Goal: Task Accomplishment & Management: Complete application form

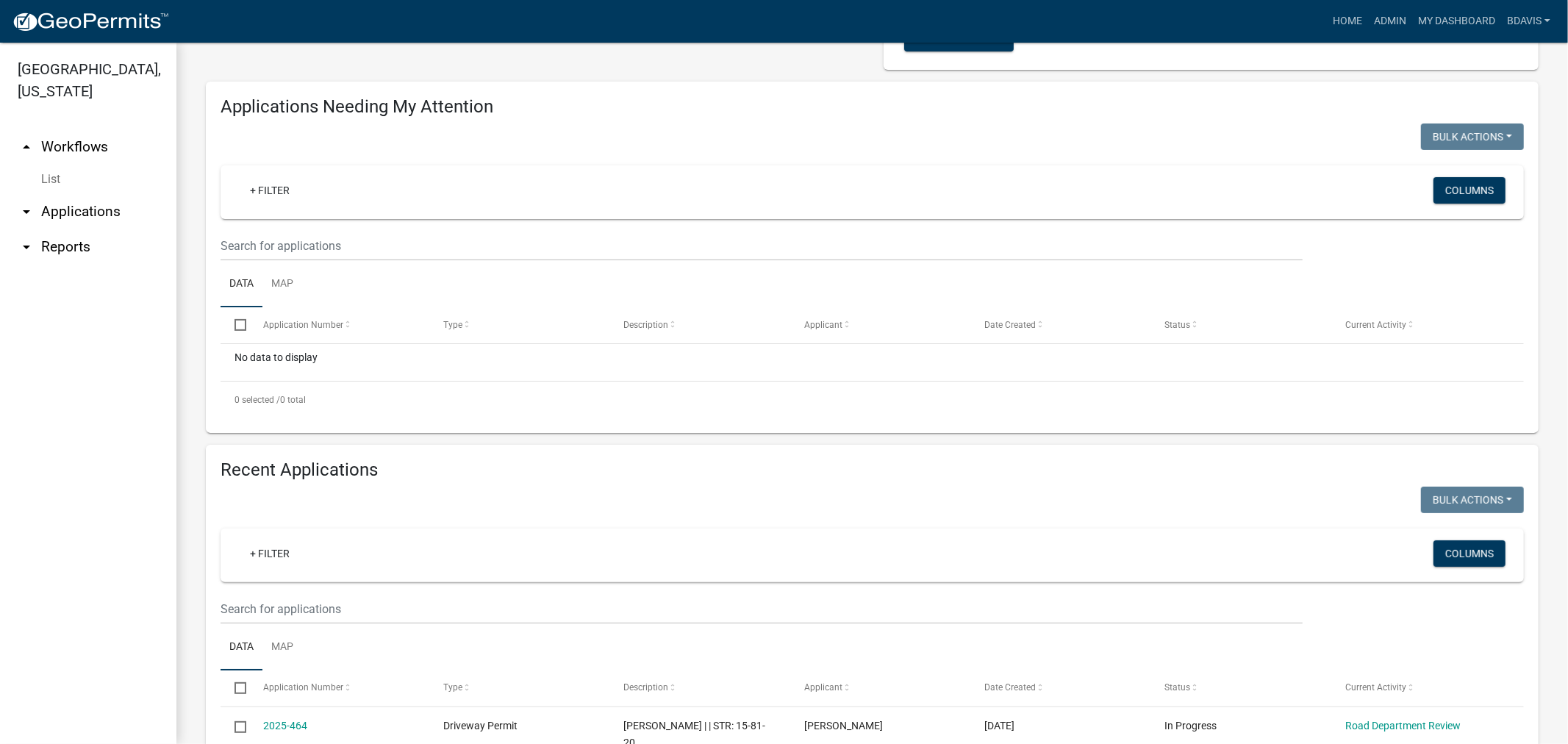
scroll to position [326, 0]
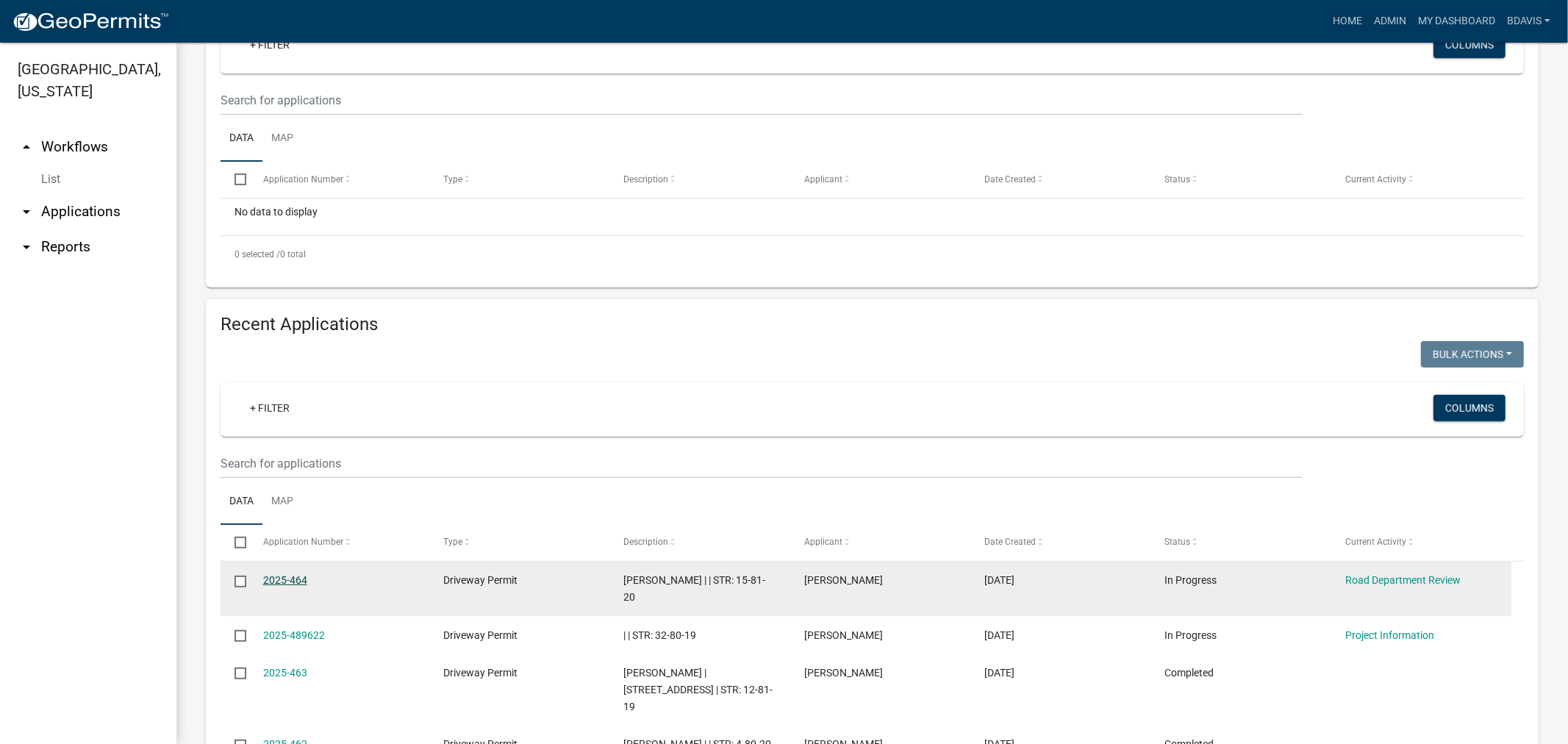
click at [294, 574] on link "2025-464" at bounding box center [285, 580] width 44 height 12
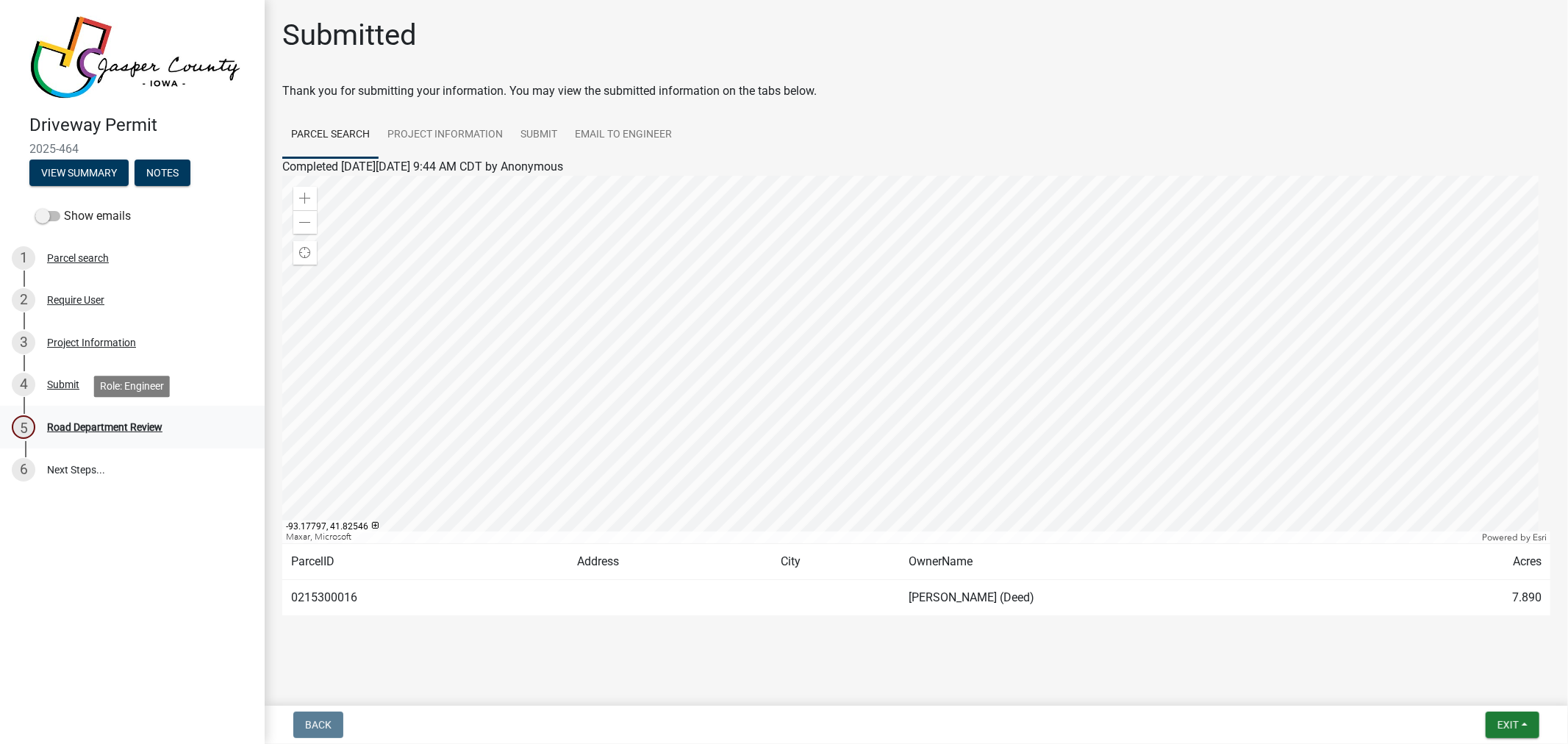
click at [120, 422] on div "Road Department Review" at bounding box center [105, 427] width 116 height 10
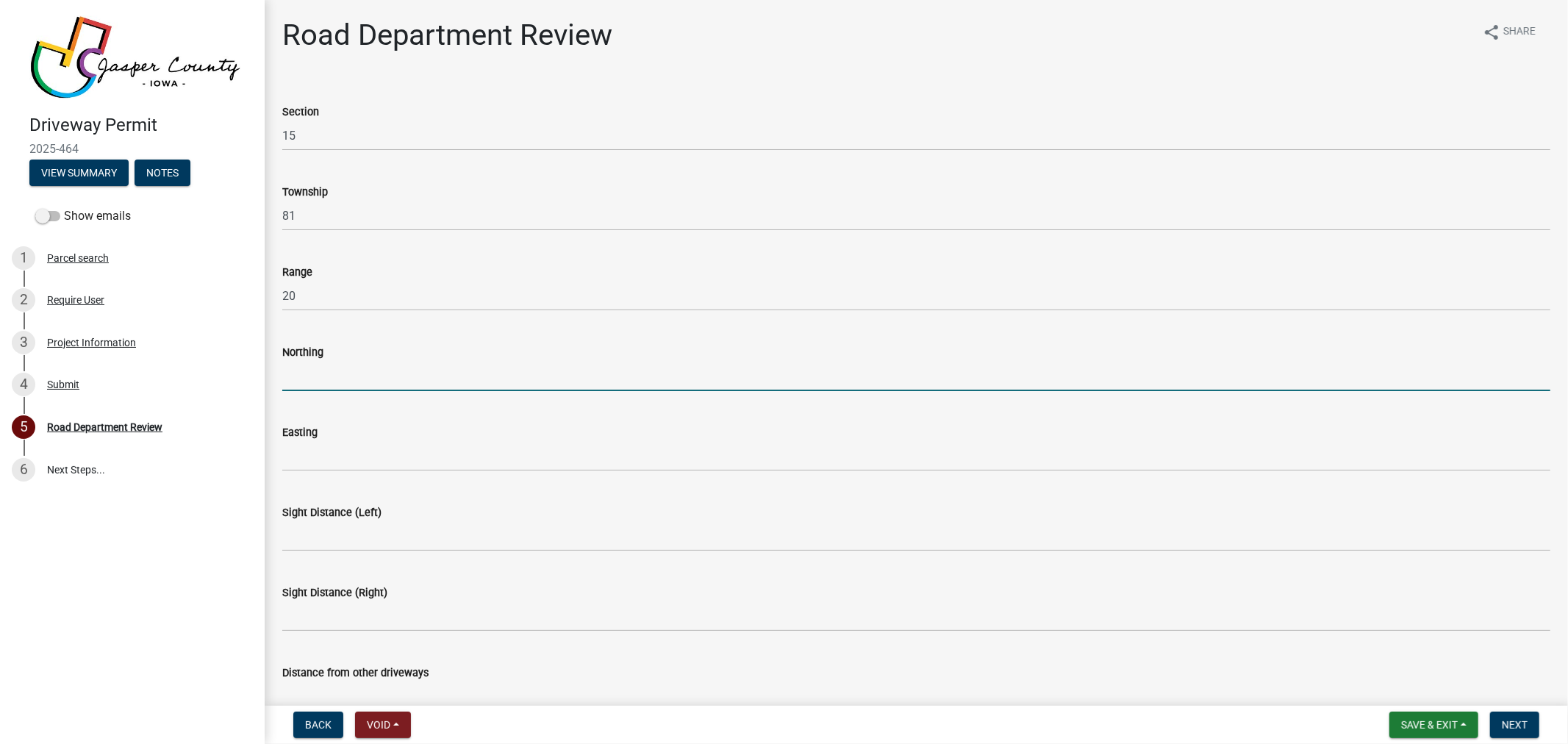
click at [305, 368] on input "Northing" at bounding box center [915, 376] width 1268 height 30
paste input "41.825904, -93.173671"
type input "41.825904, -93.173671"
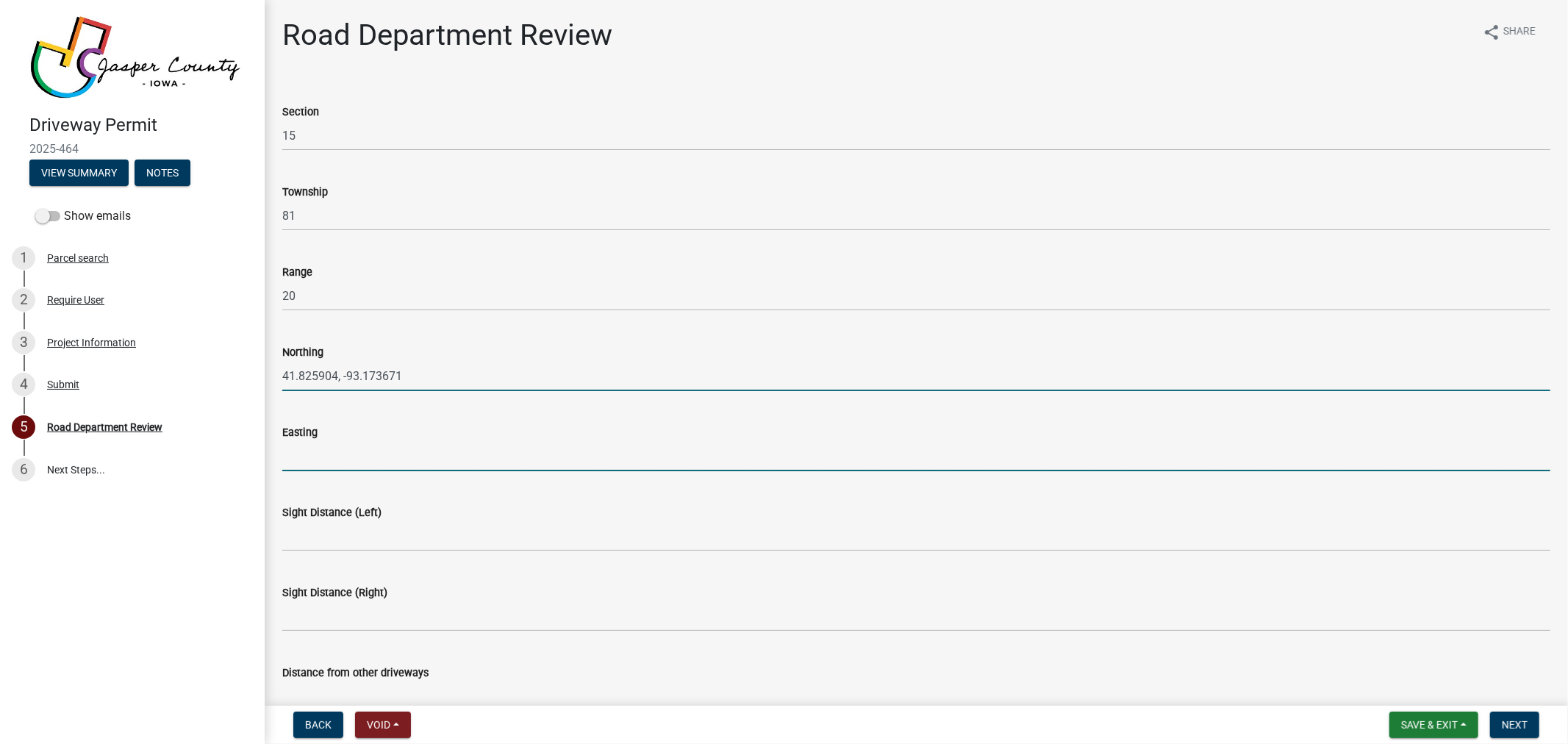
click at [331, 453] on input "Easting" at bounding box center [915, 455] width 1268 height 30
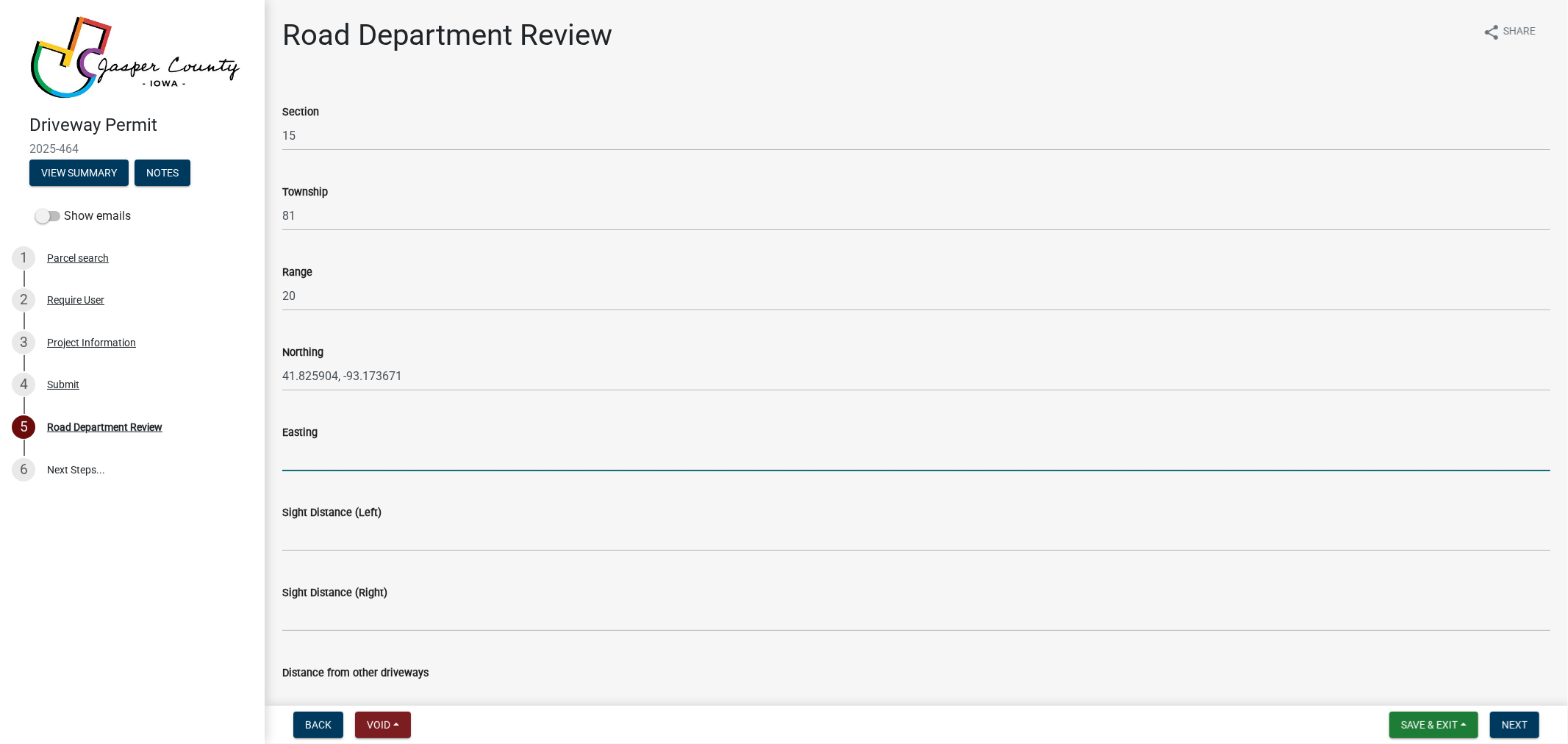
paste input "41.825904, -93.173671"
type input "41.825904, -93.173671"
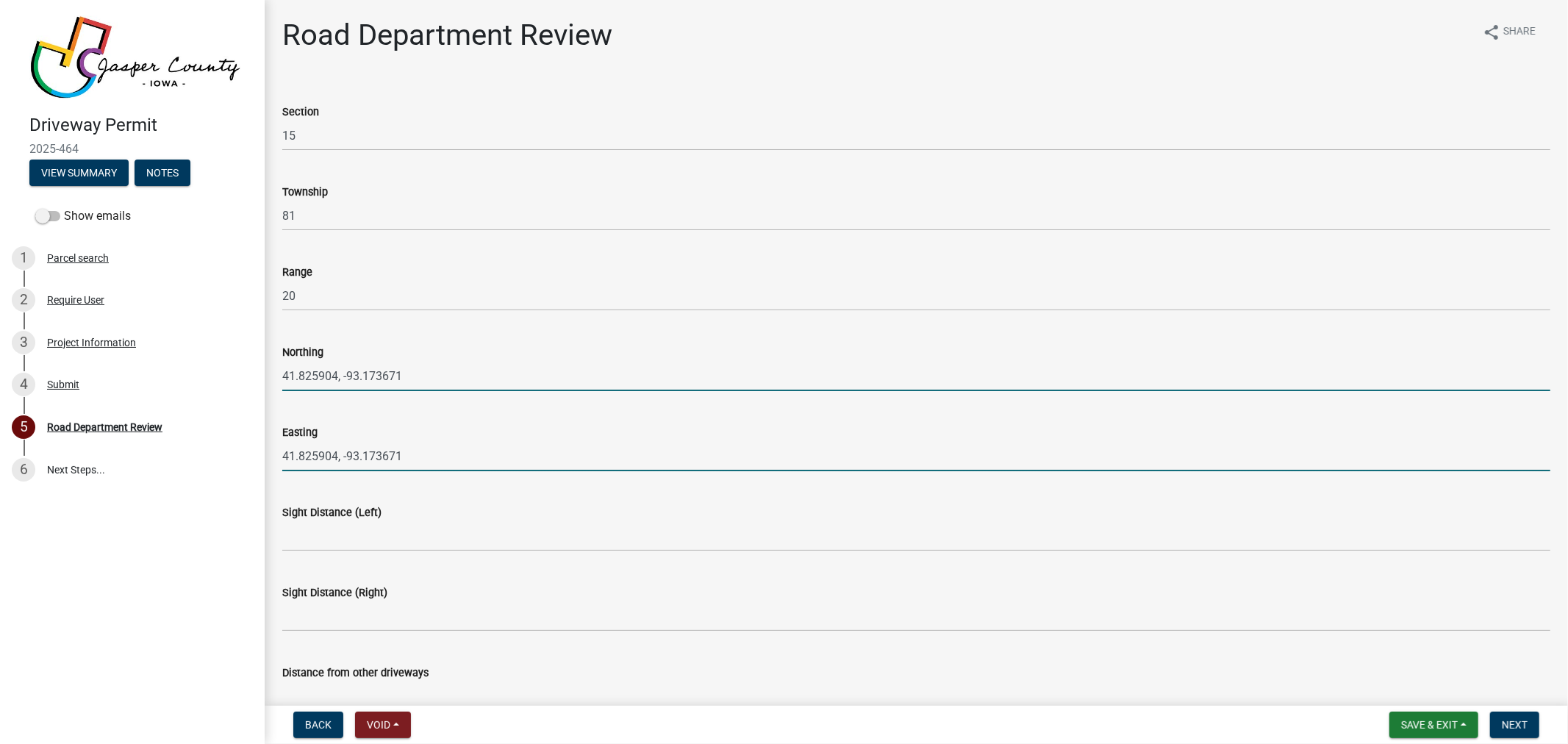
click at [442, 378] on input "41.825904, -93.173671" at bounding box center [915, 376] width 1268 height 30
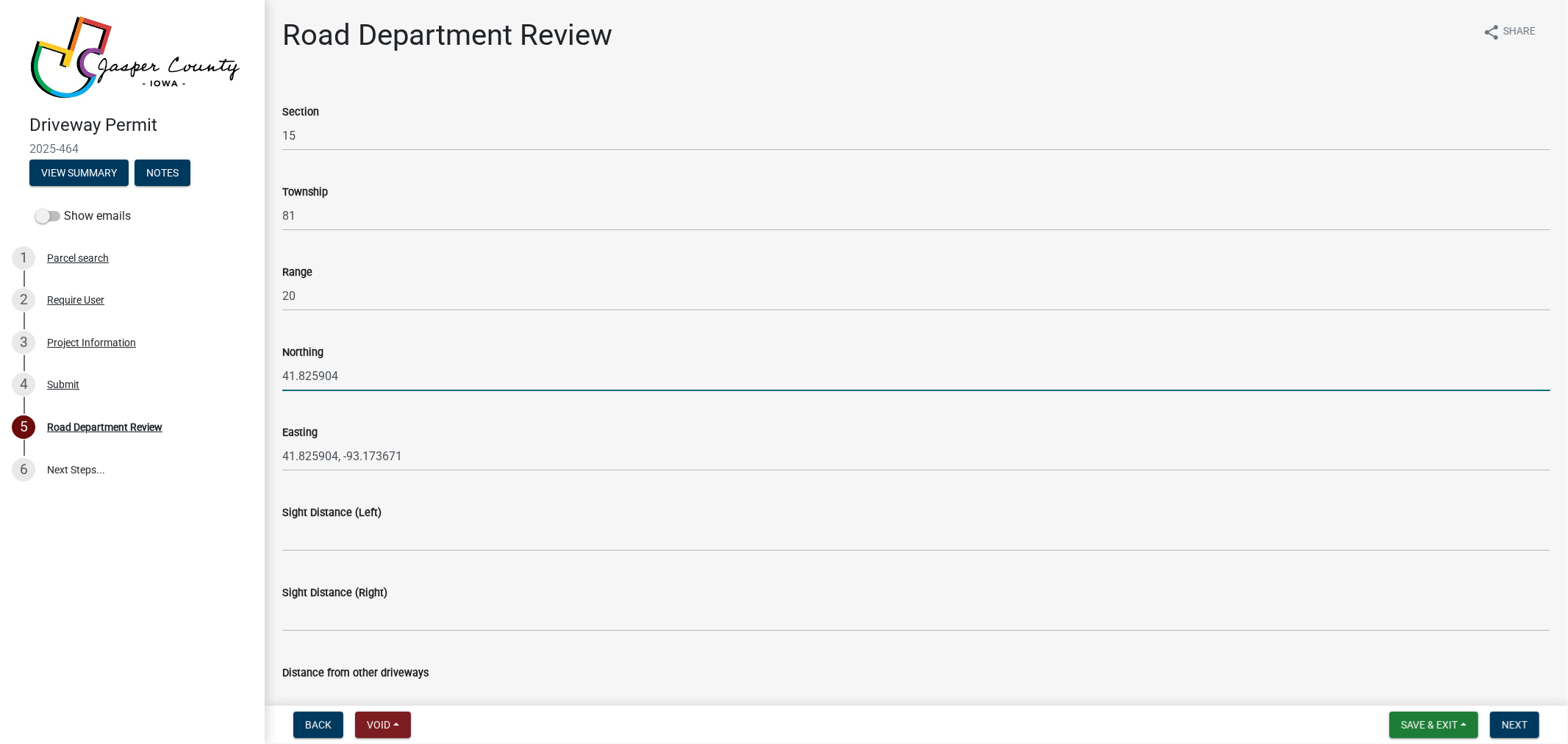
type input "41.825904"
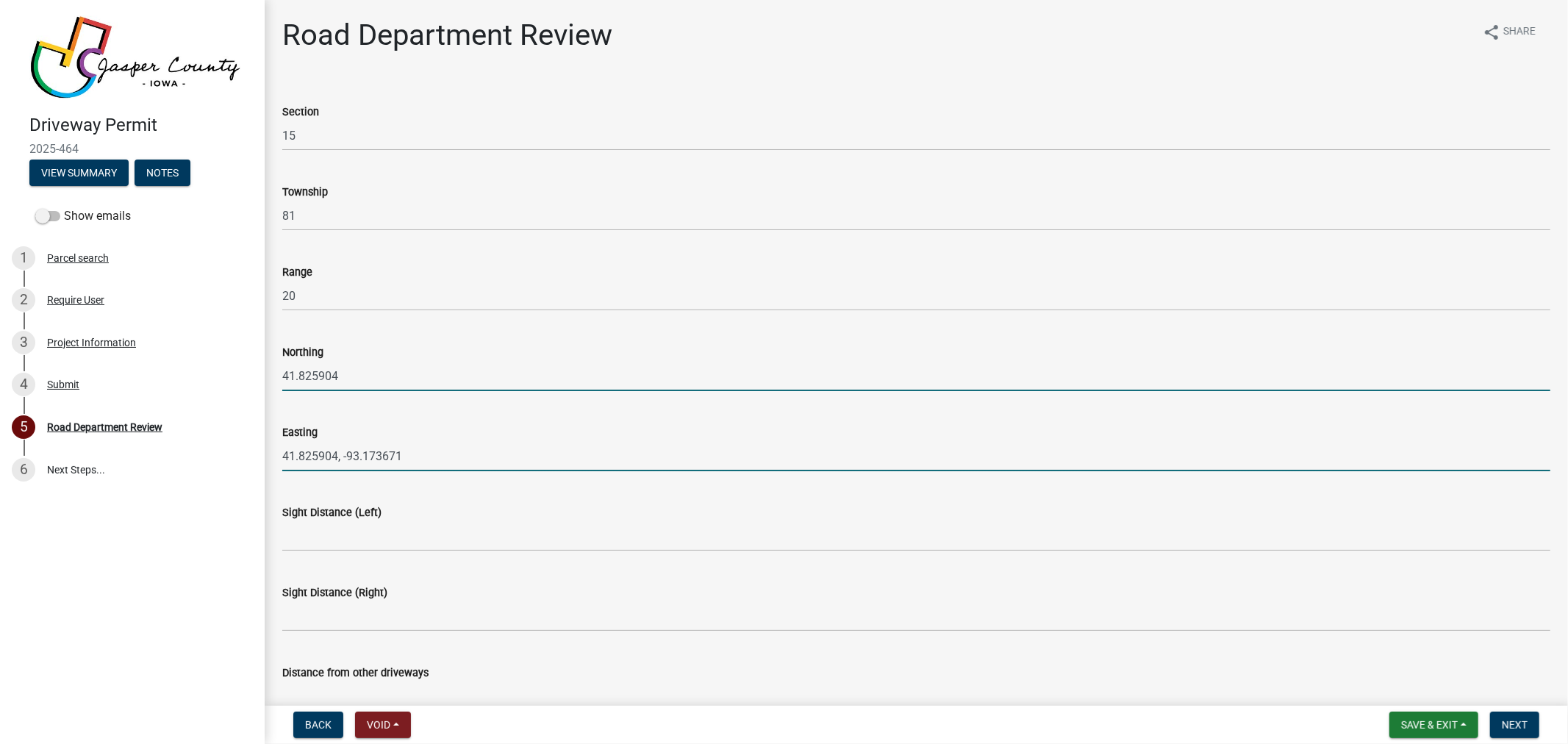
click at [342, 453] on input "41.825904, -93.173671" at bounding box center [915, 455] width 1268 height 30
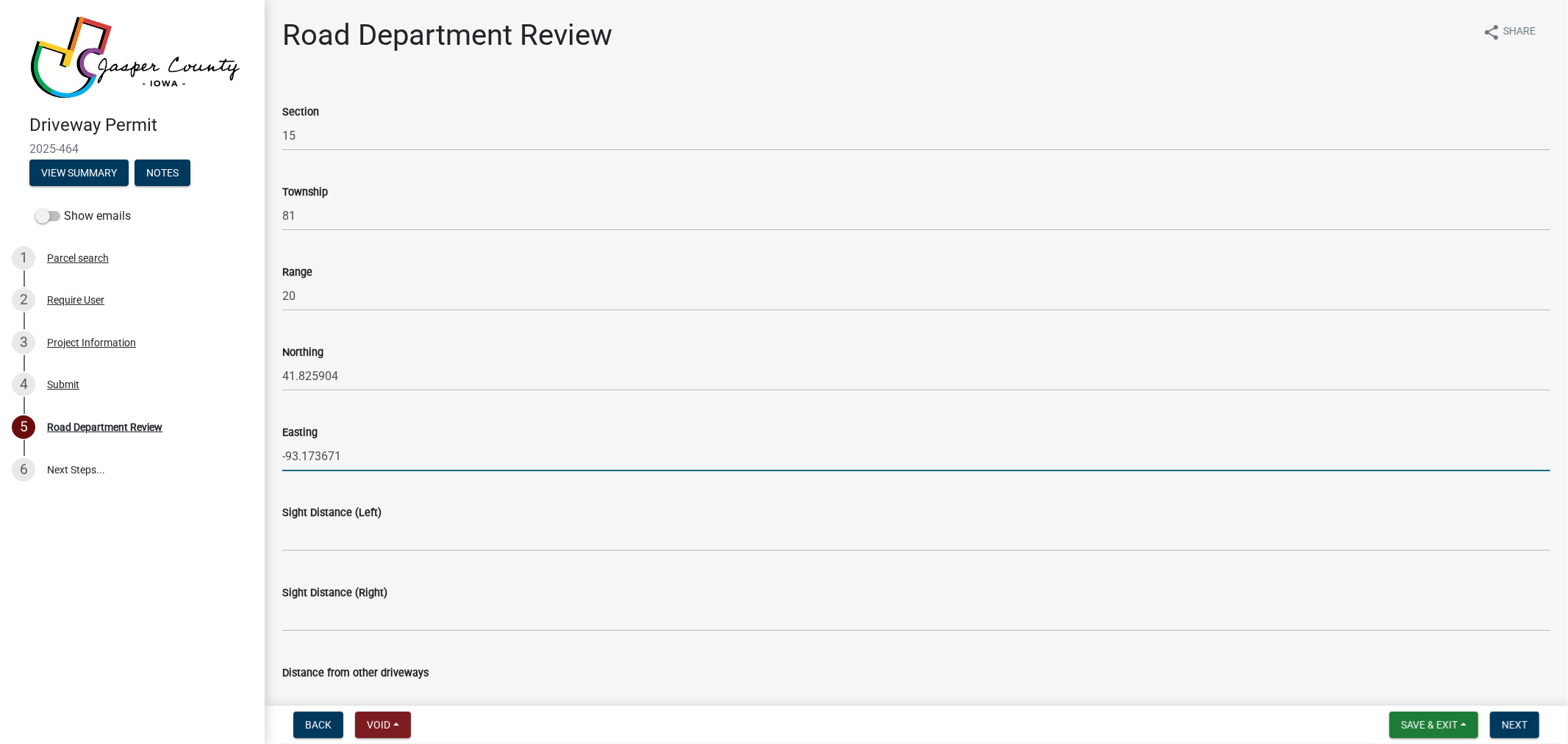
type input "-93.173671"
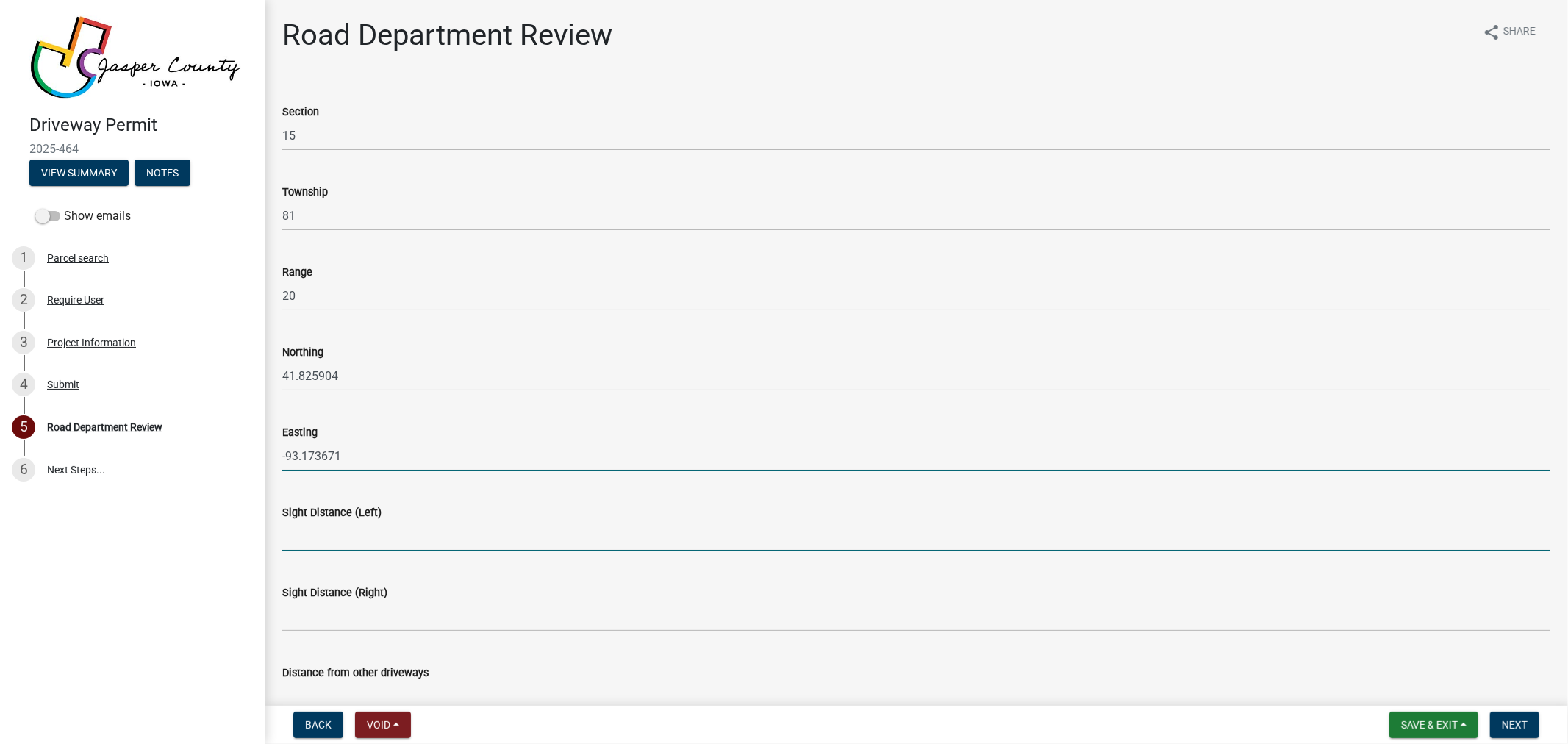
click at [332, 527] on input "Sight Distance (Left)" at bounding box center [915, 536] width 1268 height 30
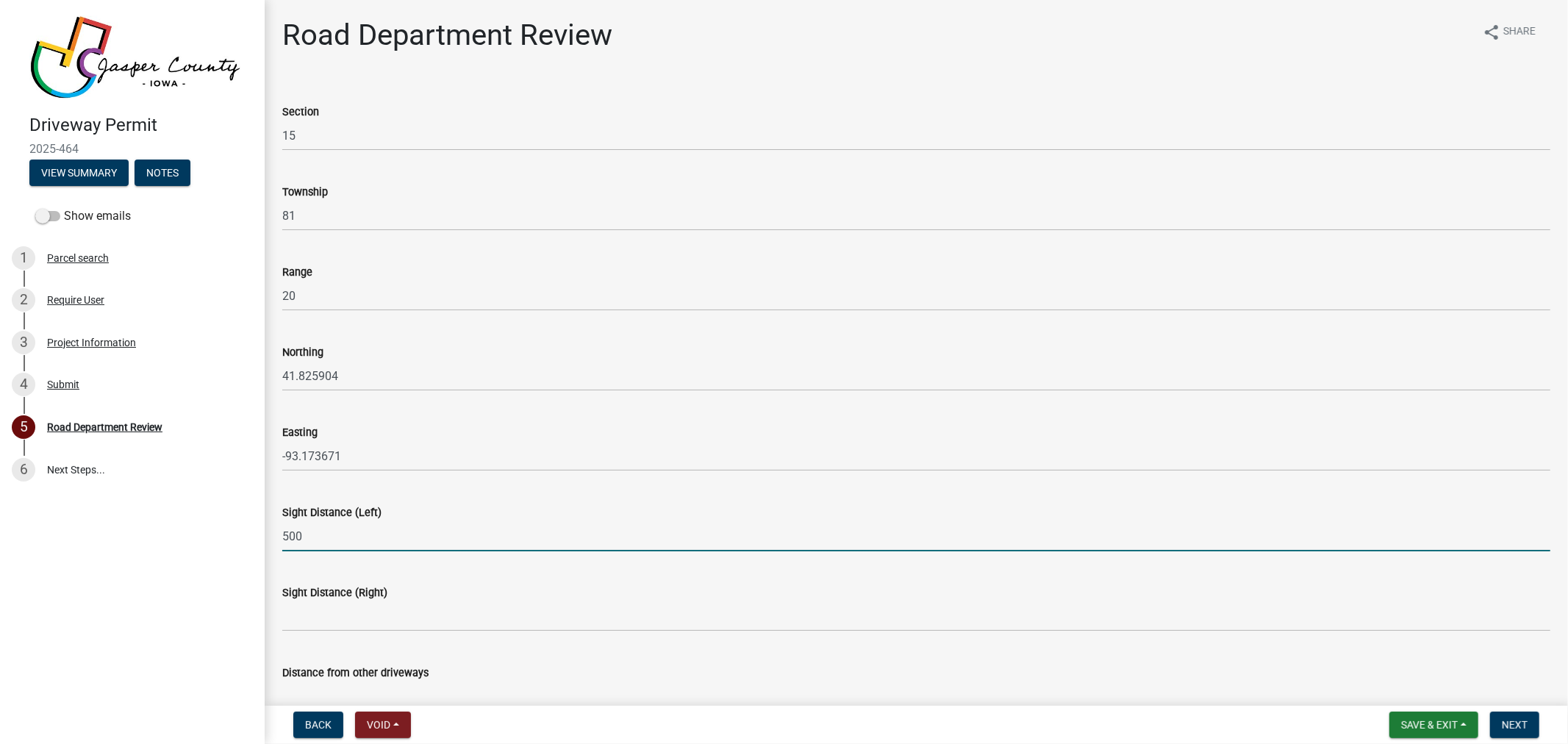
type input "500 ft"
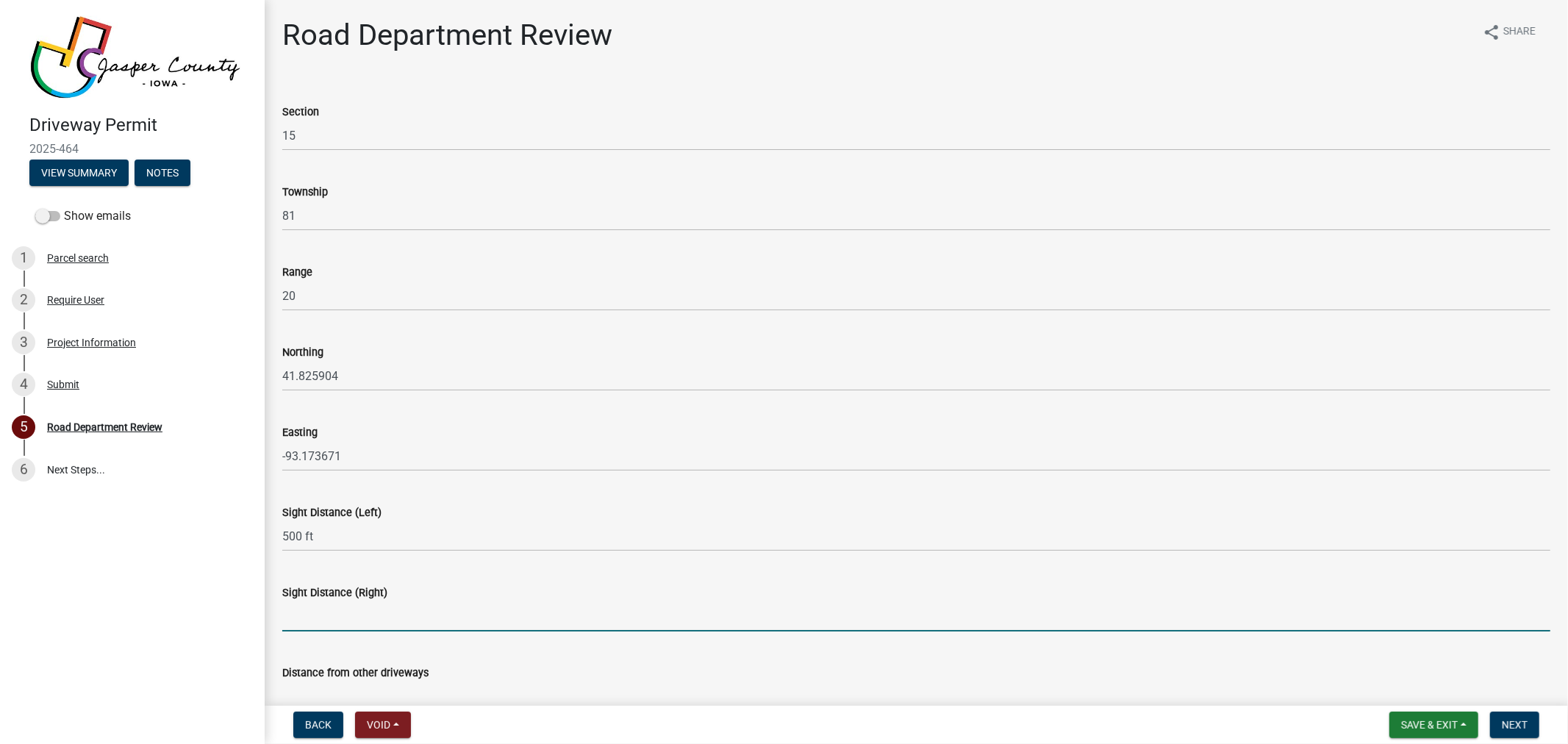
click at [336, 621] on input "Sight Distance (Right)" at bounding box center [915, 615] width 1268 height 30
type input "Plus 500 ft"
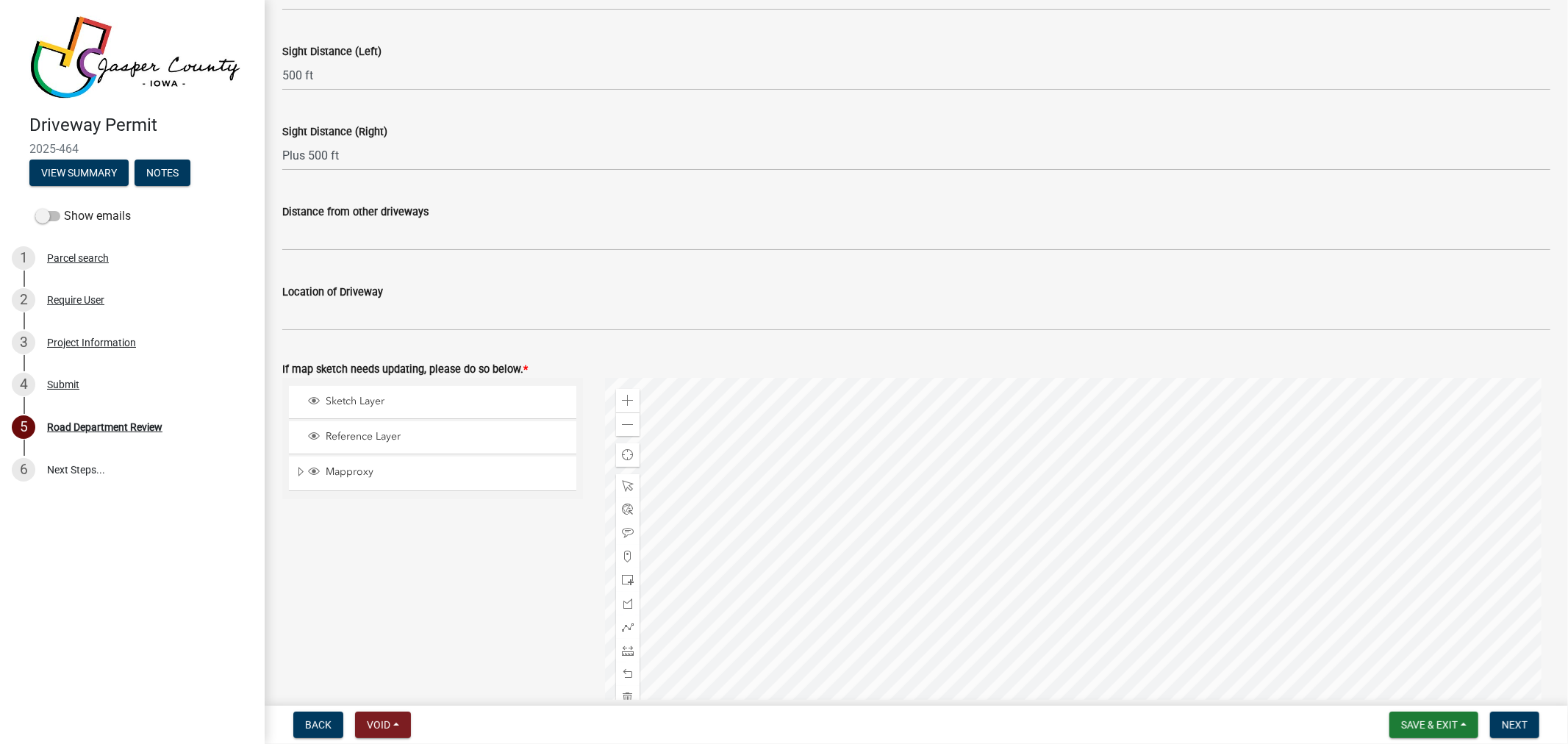
scroll to position [490, 0]
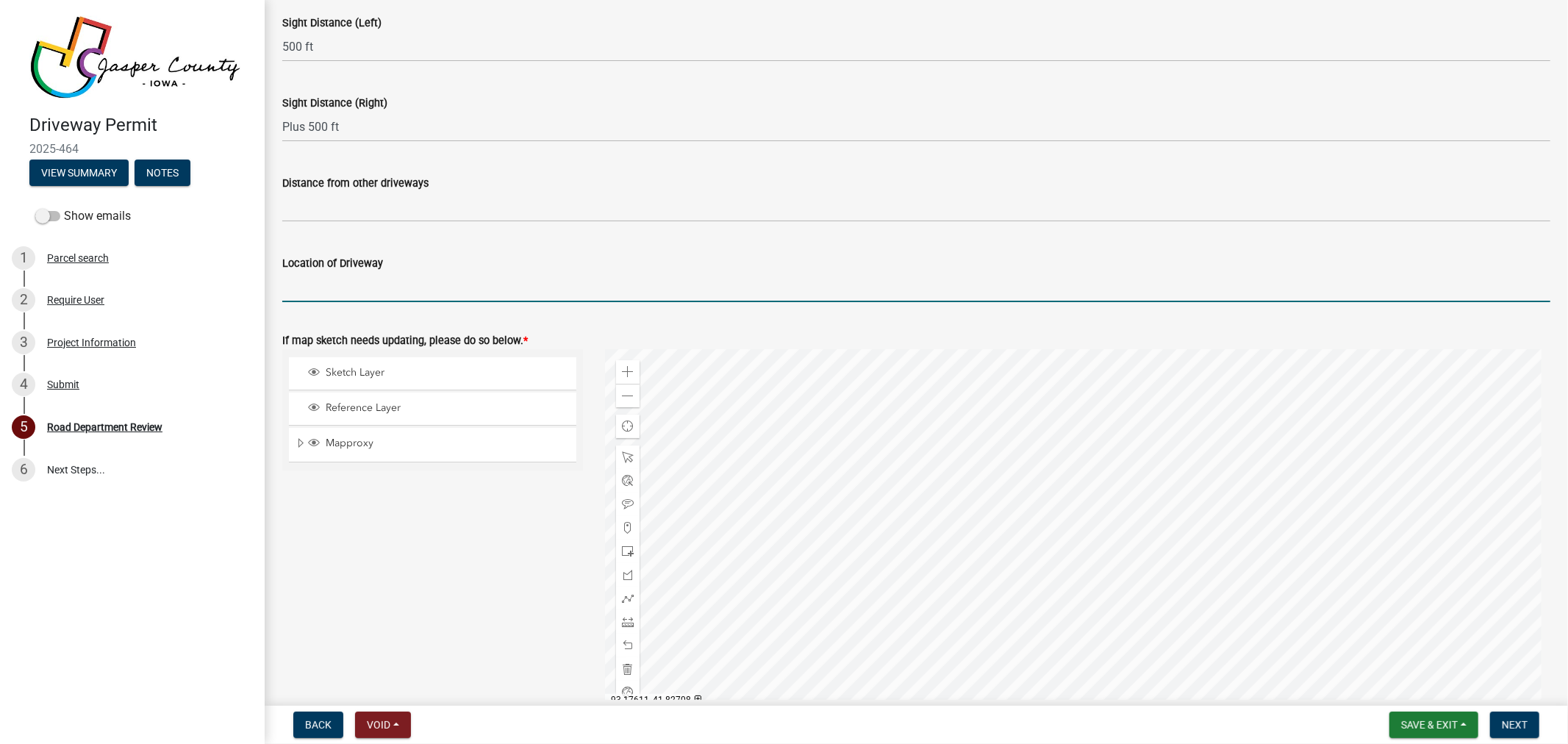
click at [395, 283] on input "Location of Driveway" at bounding box center [915, 287] width 1268 height 30
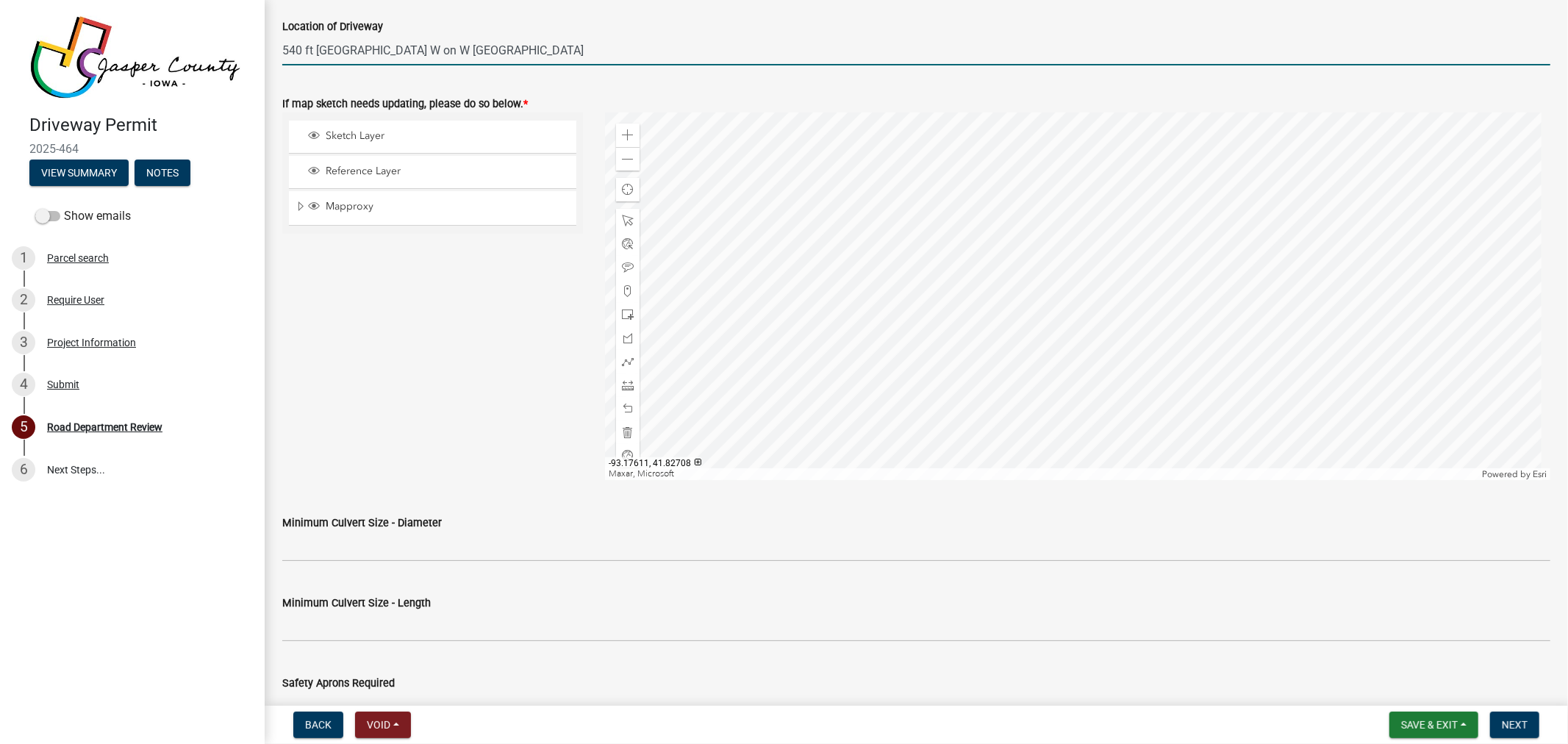
scroll to position [735, 0]
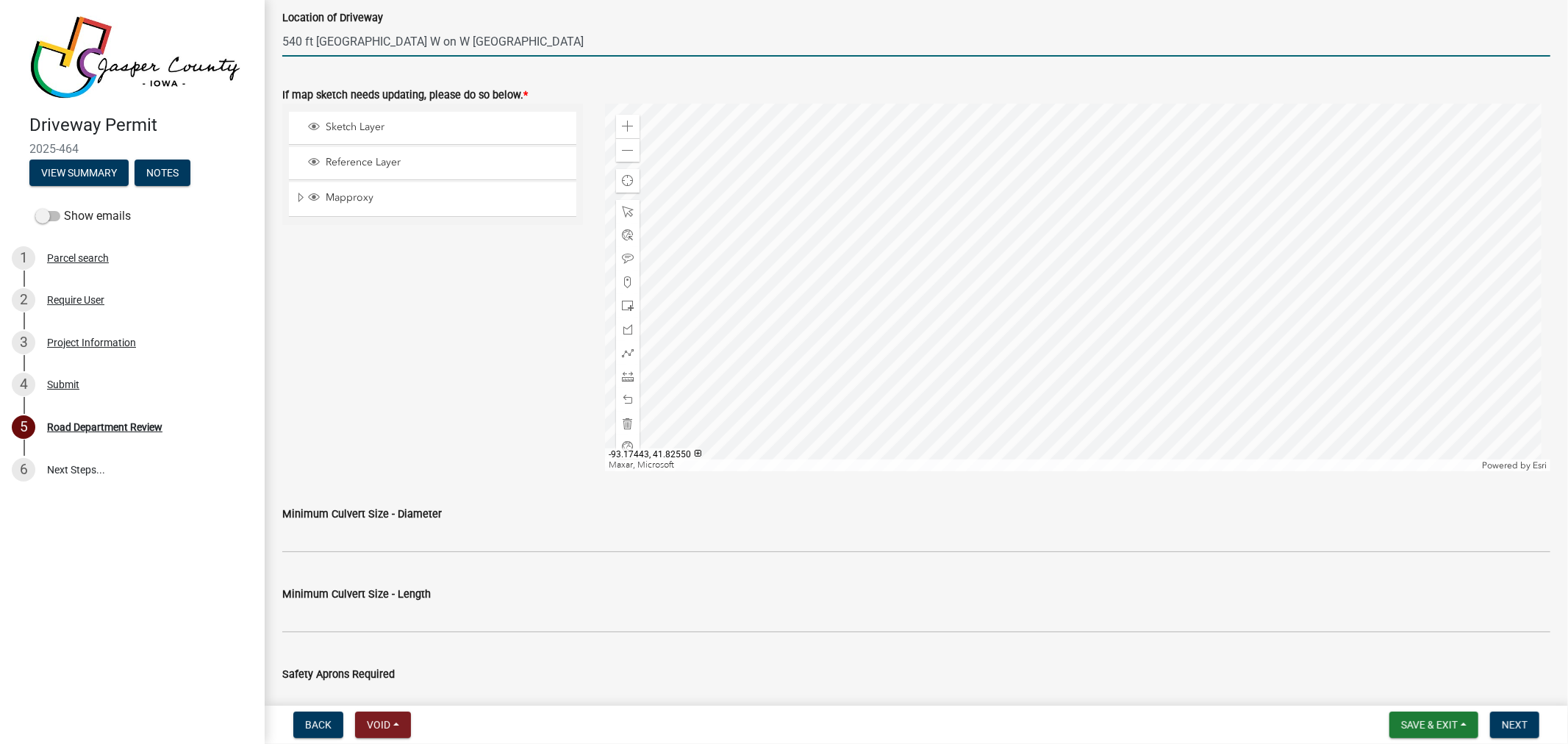
type input "540 ft [GEOGRAPHIC_DATA] W on W [GEOGRAPHIC_DATA]"
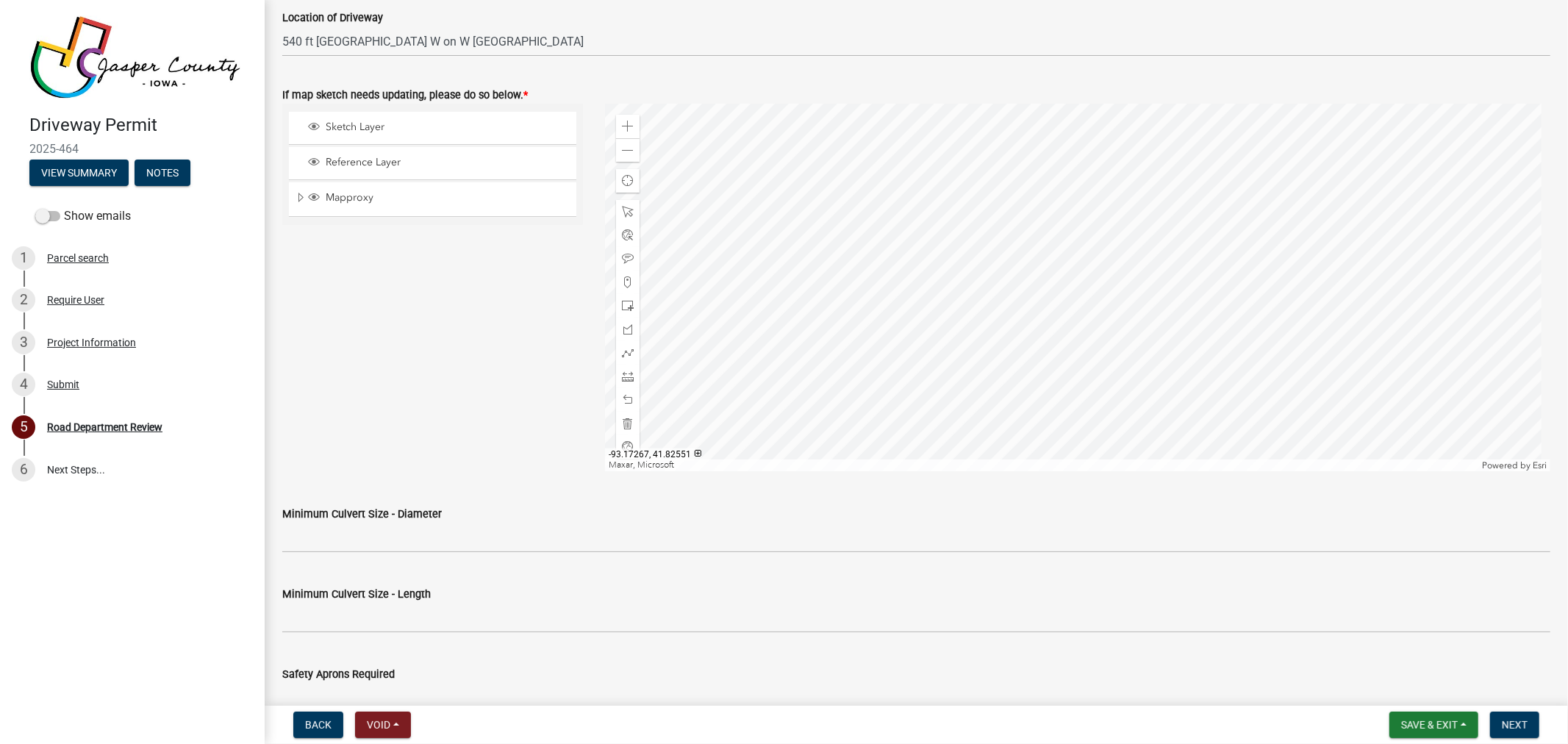
click at [780, 261] on div at bounding box center [1077, 288] width 946 height 367
click at [622, 276] on span at bounding box center [627, 282] width 12 height 12
click at [678, 209] on div at bounding box center [1077, 288] width 946 height 367
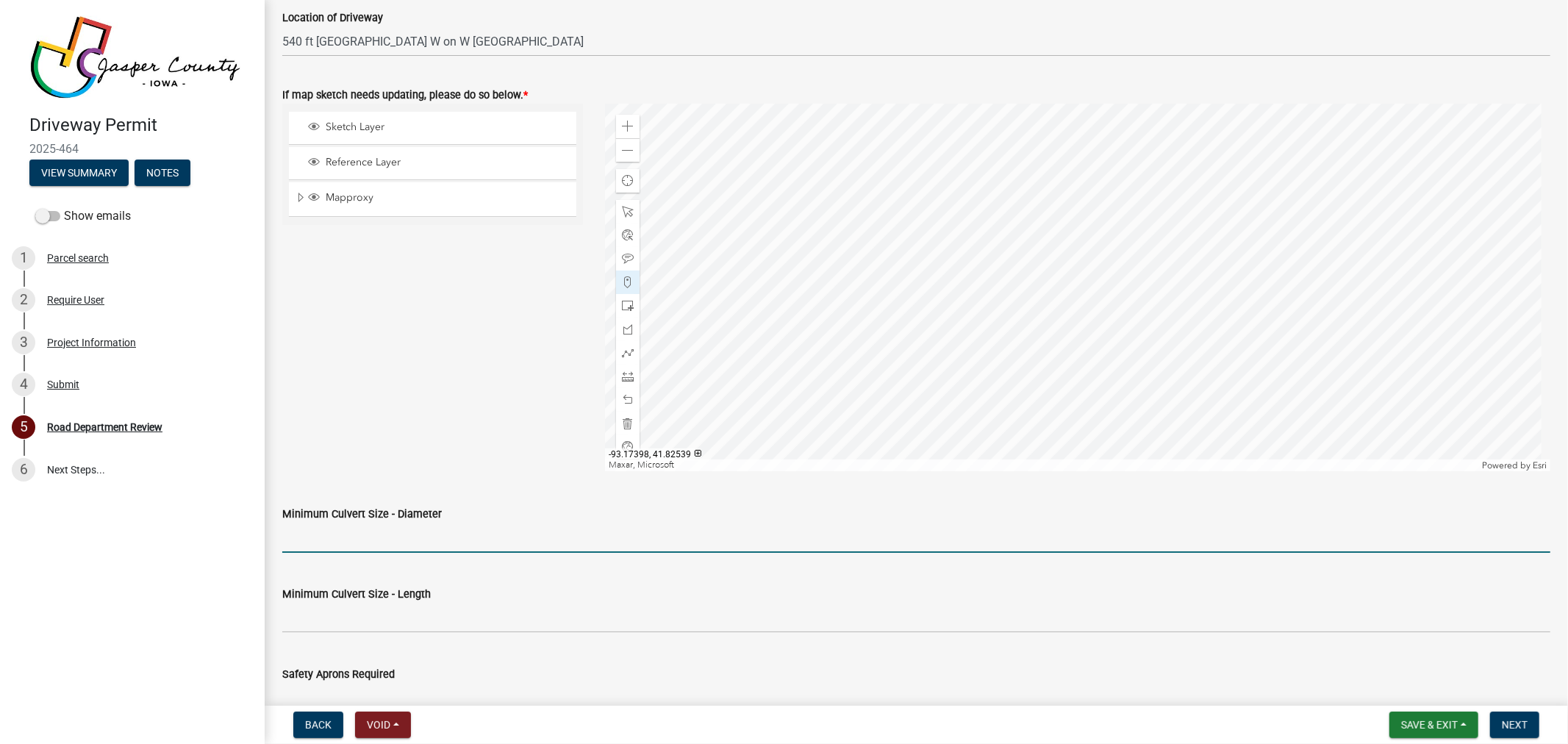
click at [437, 526] on input "Minimum Culvert Size - Diameter" at bounding box center [915, 537] width 1268 height 30
type input "Dryfill"
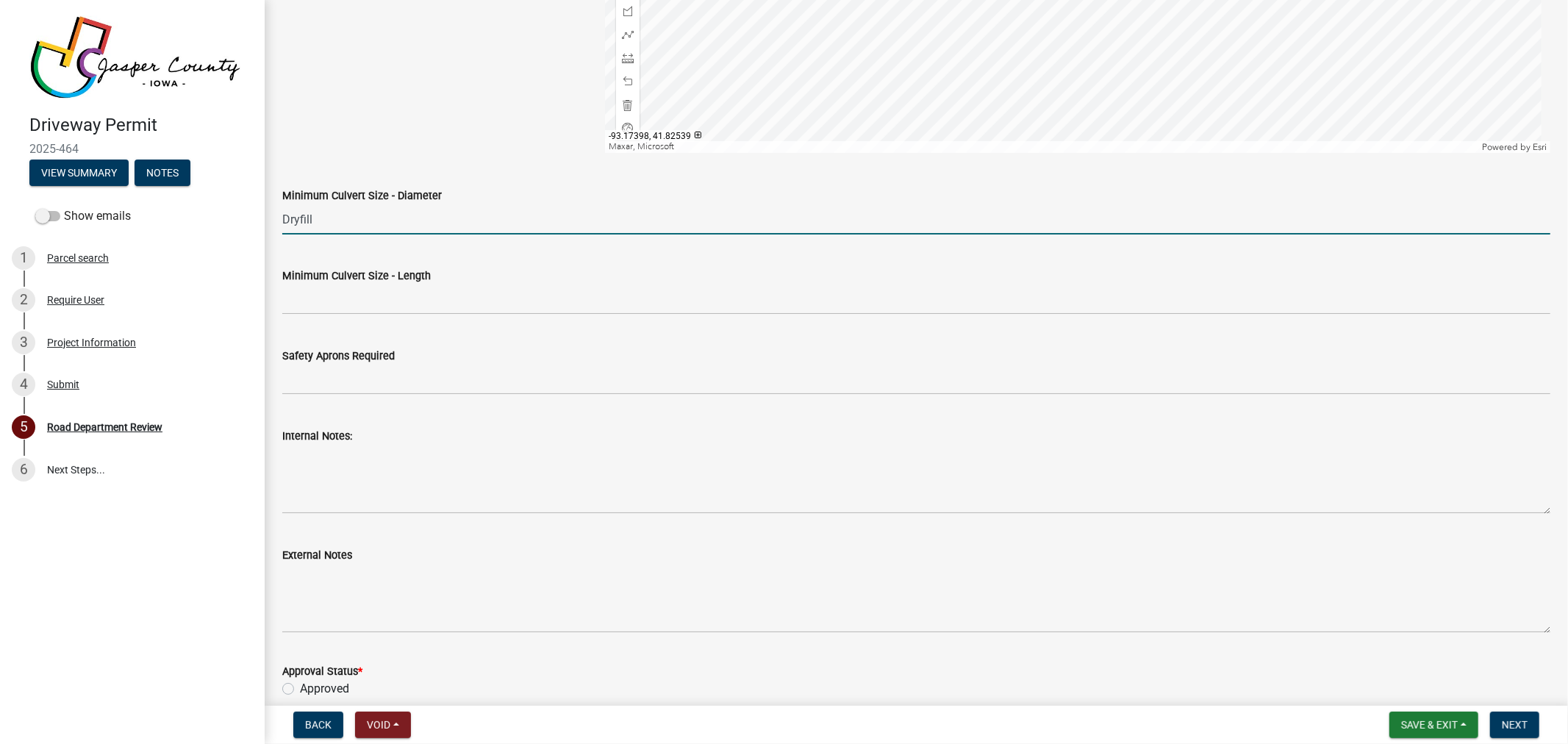
scroll to position [1061, 0]
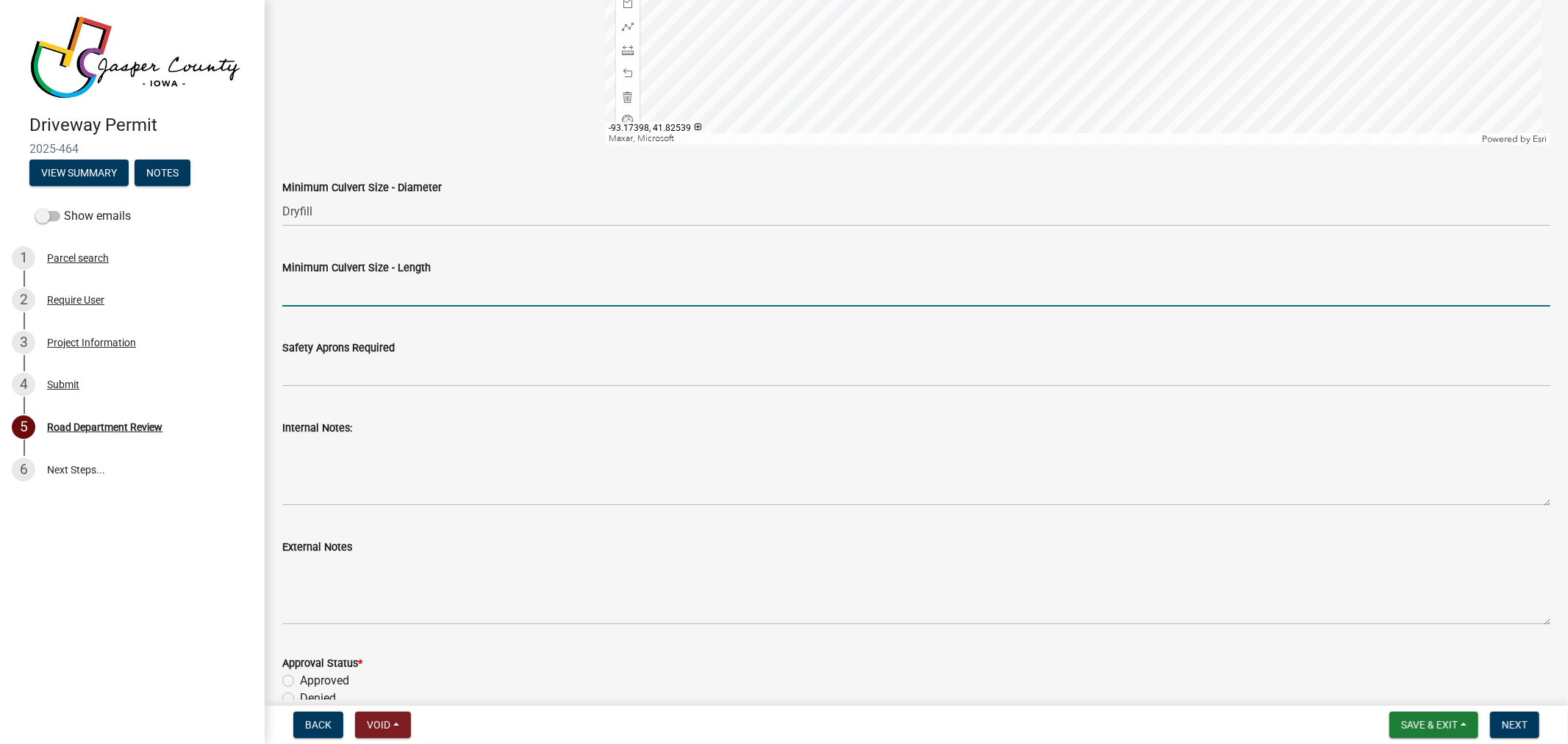
click at [393, 291] on input "Minimum Culvert Size - Length" at bounding box center [915, 291] width 1268 height 30
type input "NA"
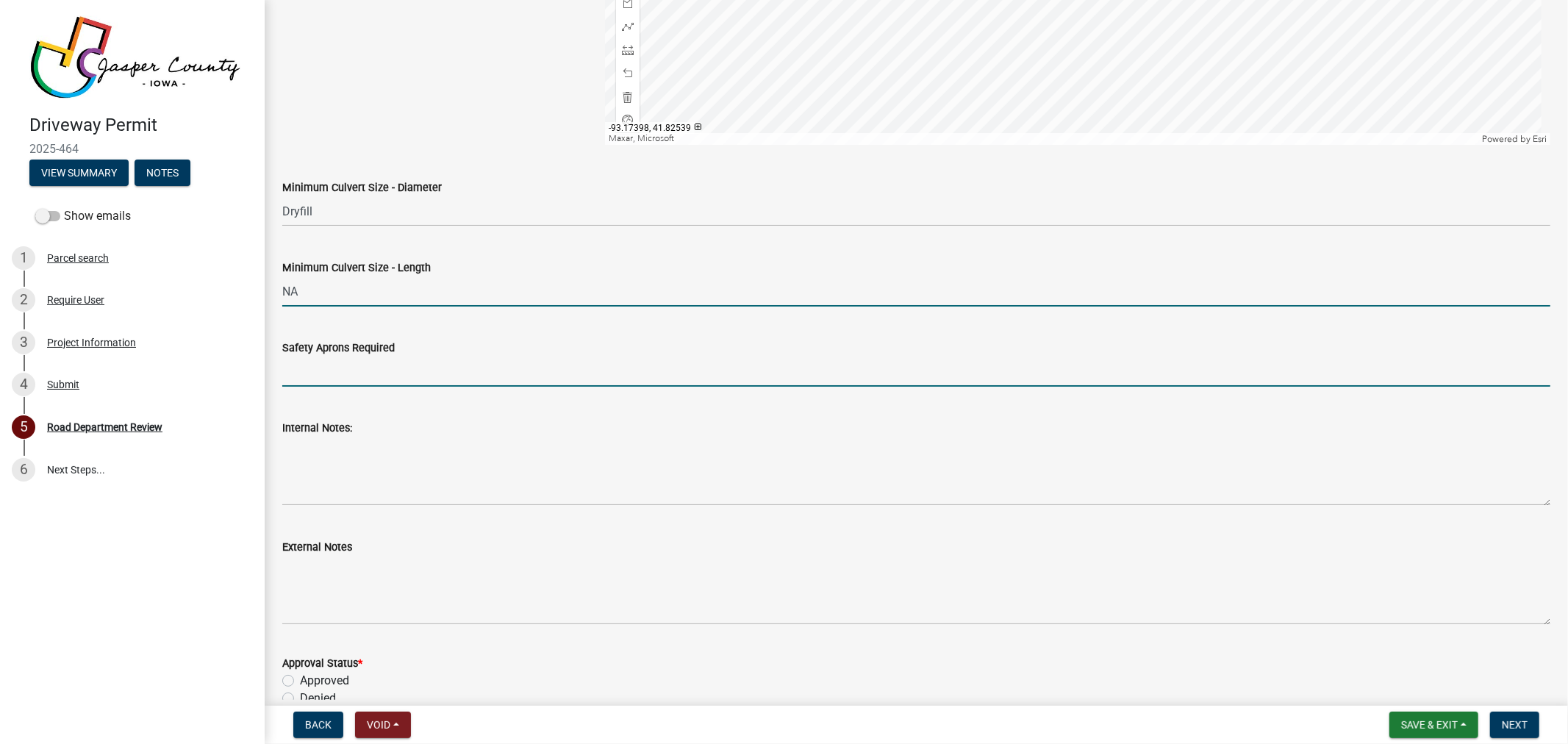
click at [369, 357] on input "Safety Aprons Required" at bounding box center [915, 371] width 1268 height 30
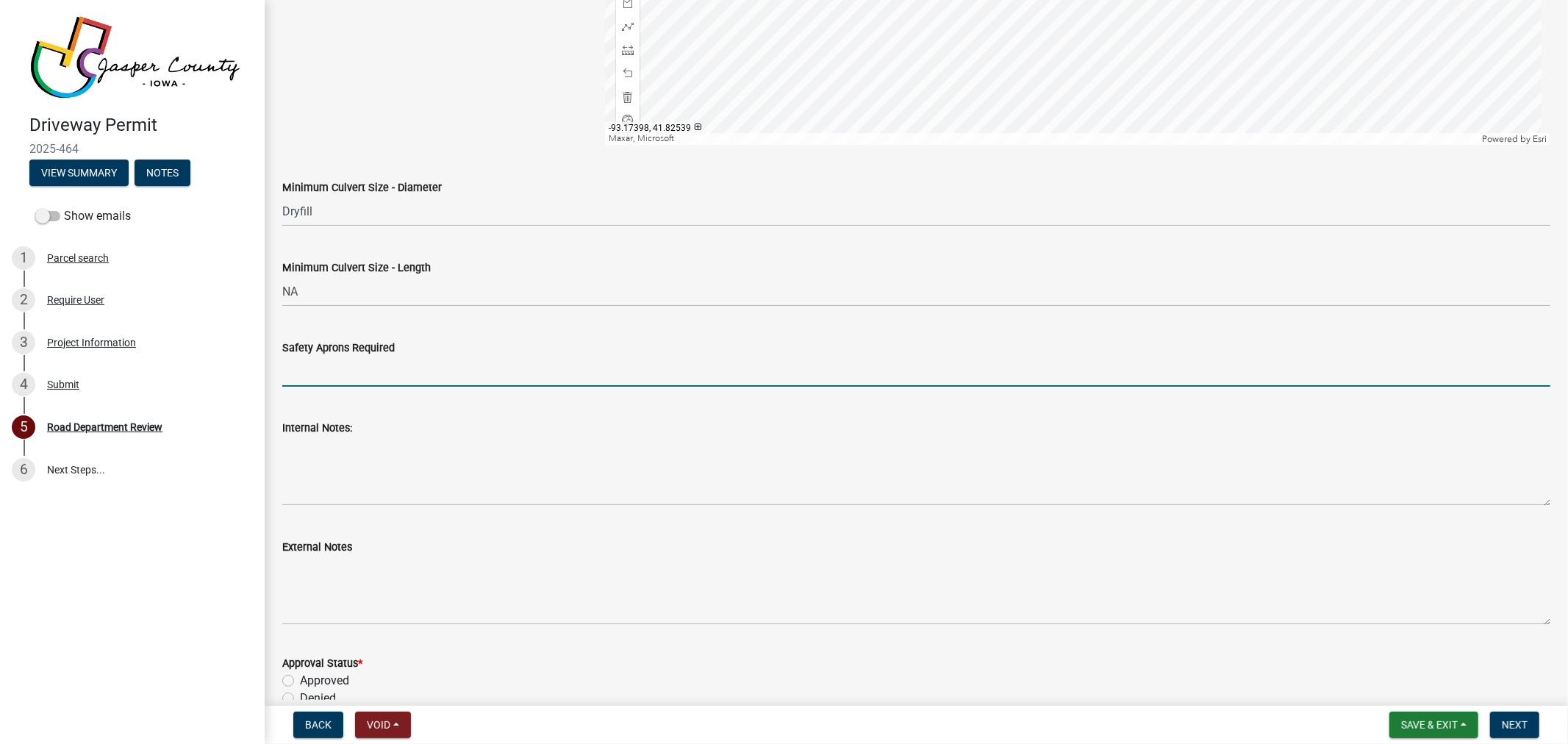
type input "No"
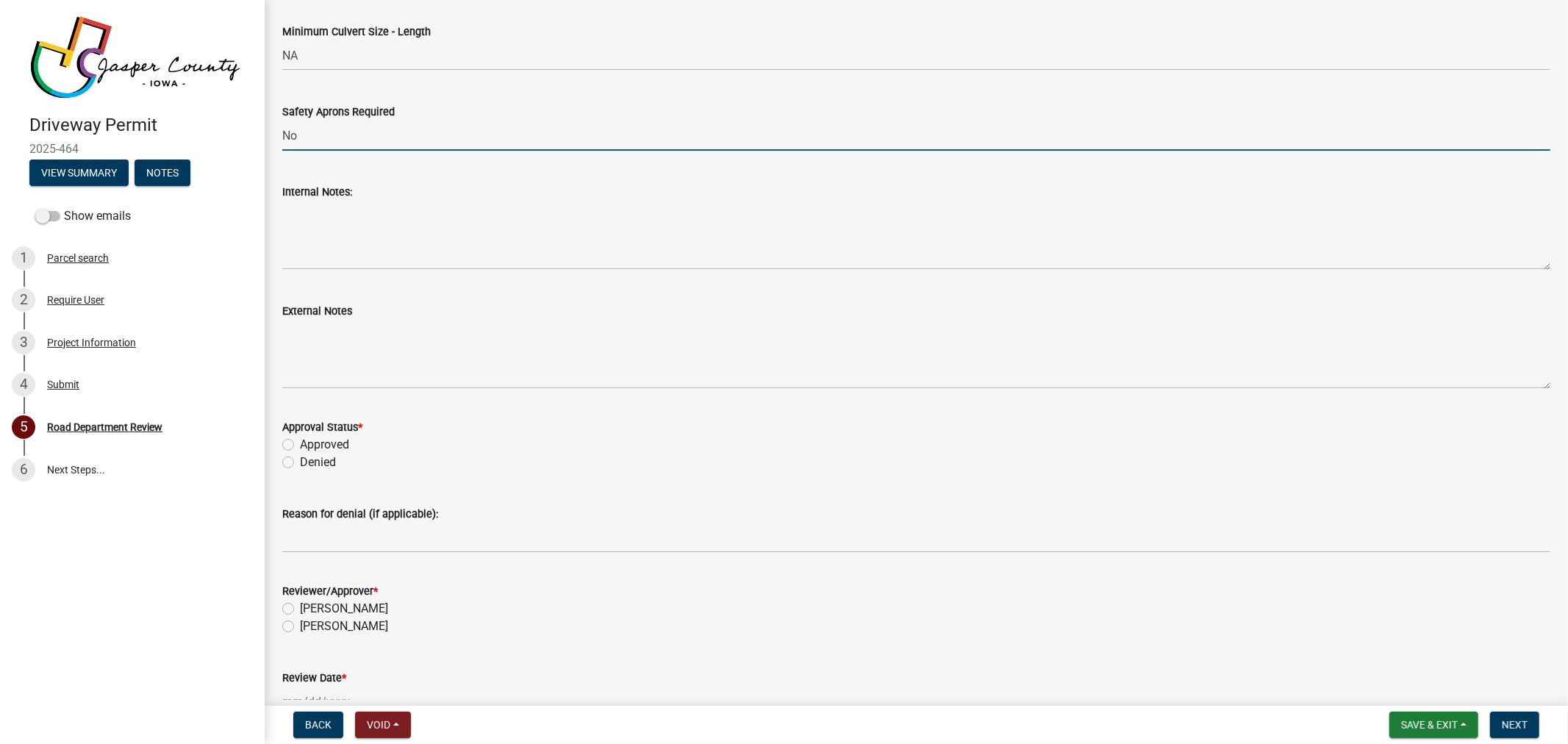
scroll to position [1305, 0]
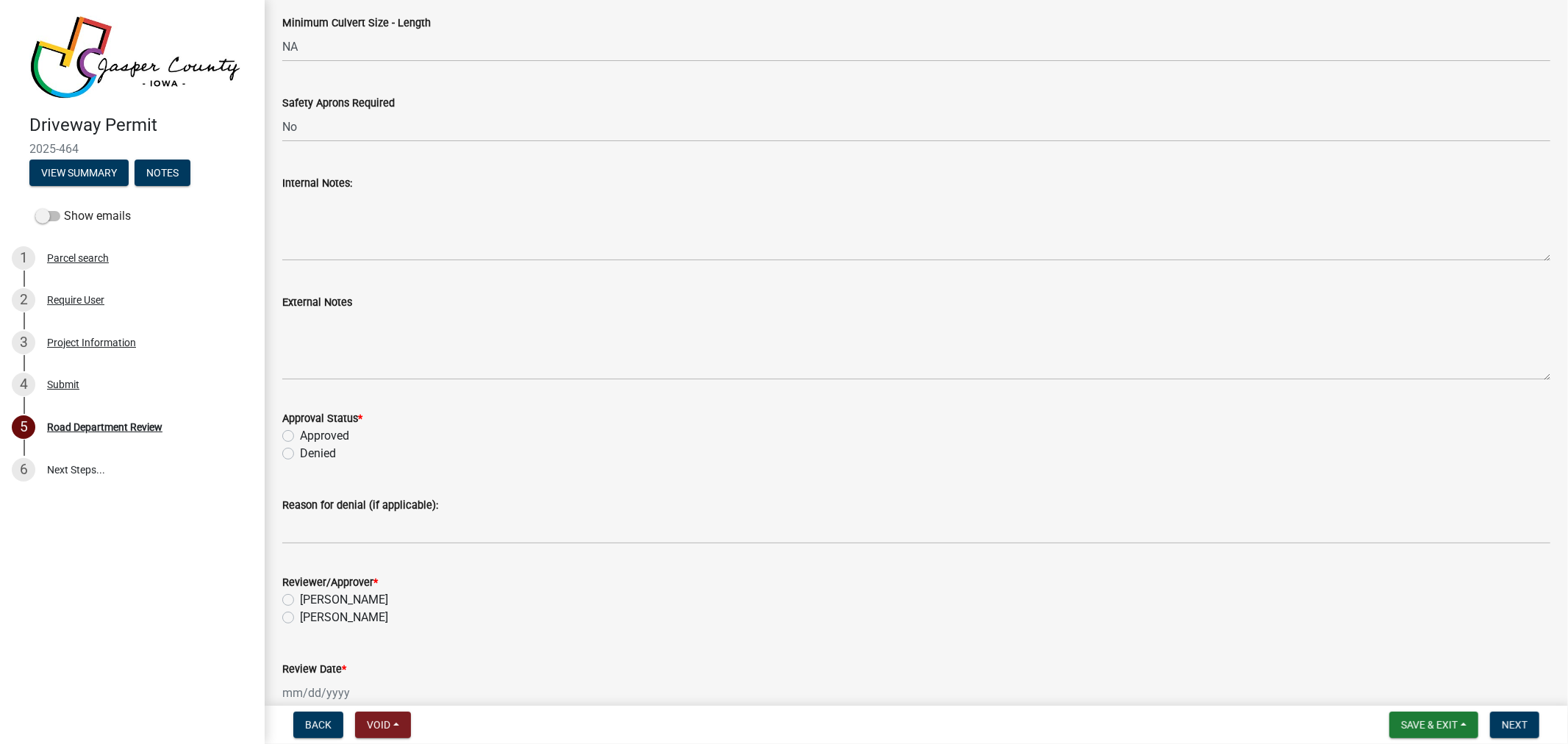
click at [299, 432] on label "Approved" at bounding box center [324, 436] width 49 height 18
click at [299, 432] on input "Approved" at bounding box center [304, 432] width 10 height 10
radio input "true"
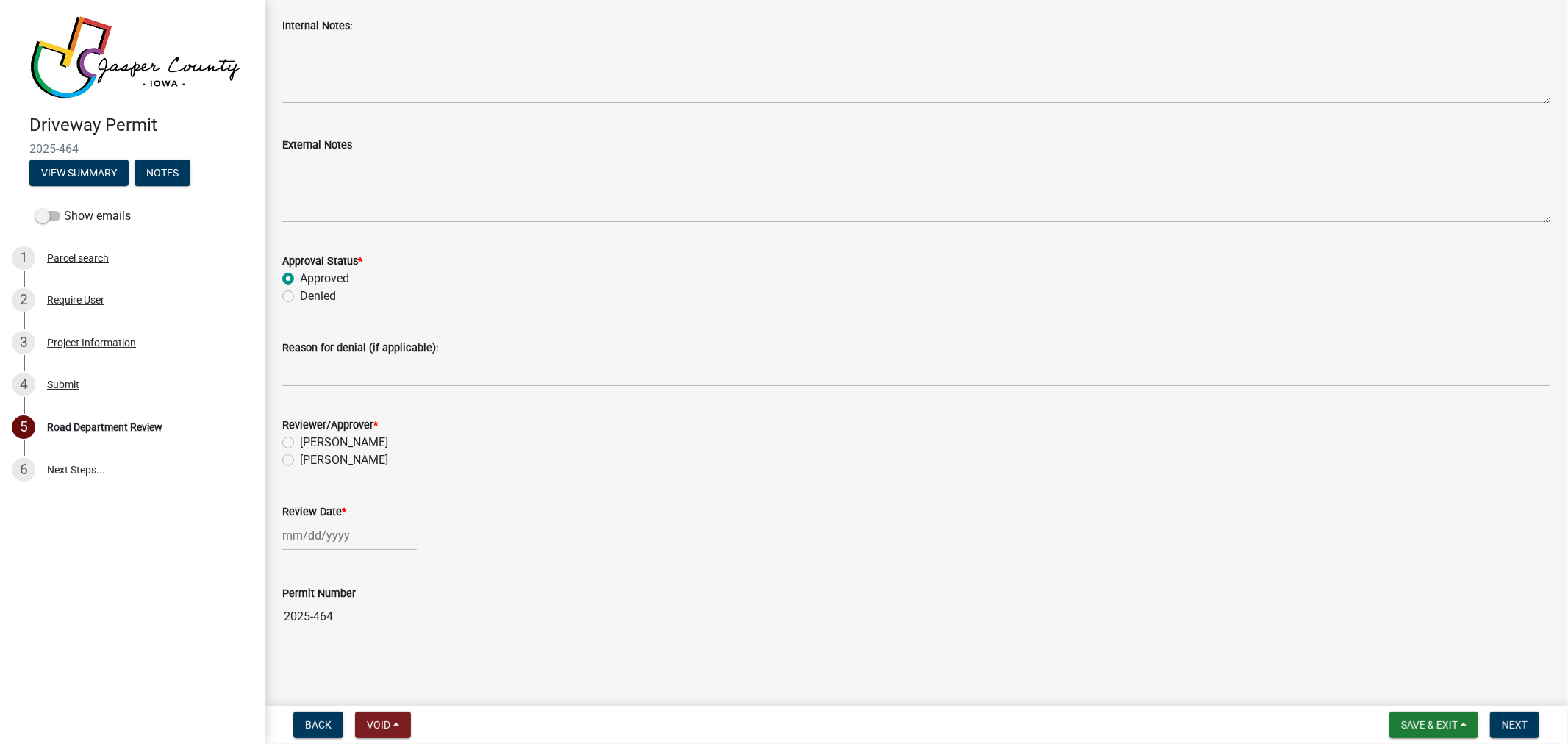
click at [299, 444] on label "[PERSON_NAME]" at bounding box center [344, 443] width 88 height 18
click at [299, 443] on input "[PERSON_NAME]" at bounding box center [304, 439] width 10 height 10
radio input "true"
select select "10"
select select "2025"
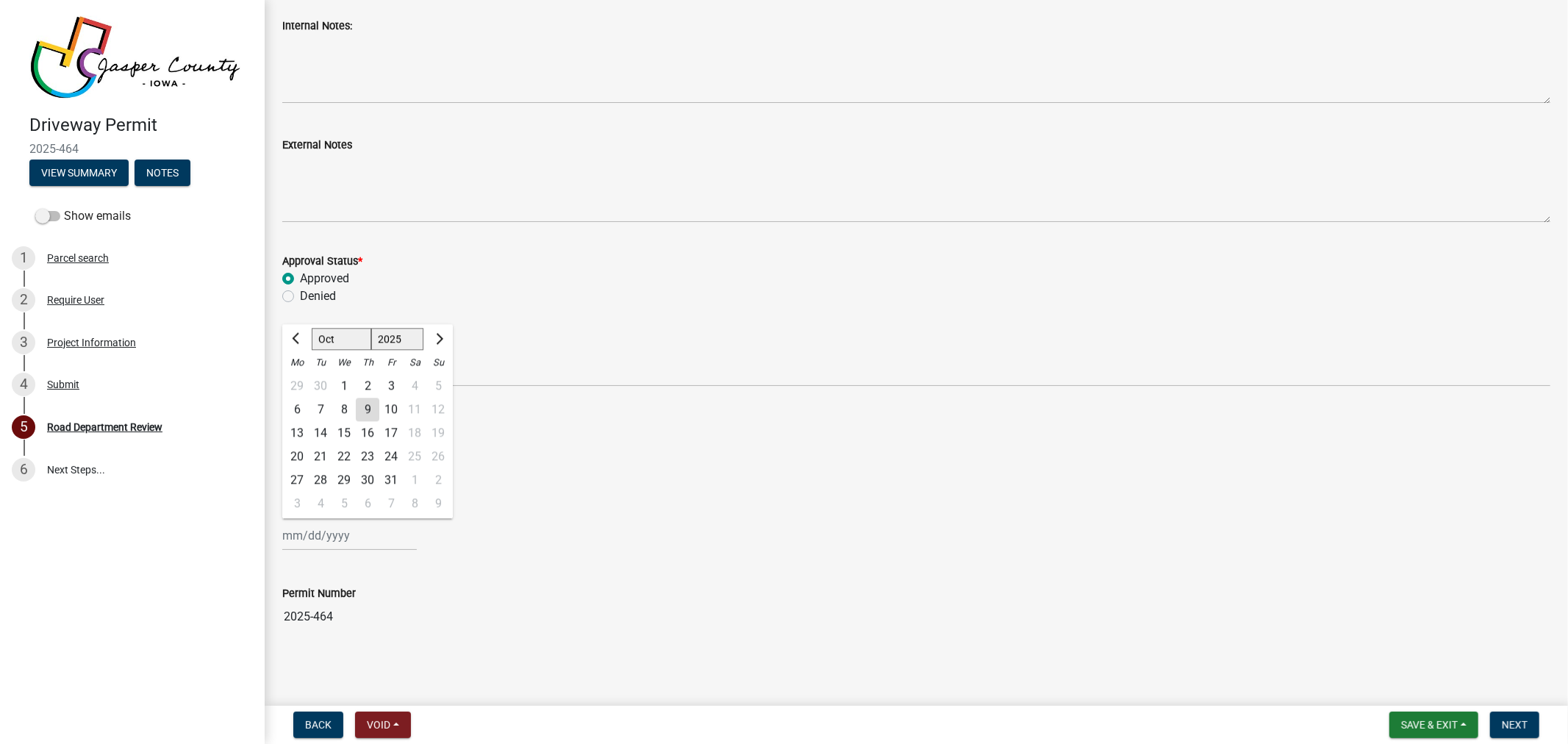
click at [306, 534] on div "[PERSON_NAME] Feb Mar Apr [PERSON_NAME][DATE] Oct Nov [DATE] 1526 1527 1528 152…" at bounding box center [349, 535] width 135 height 30
click at [369, 405] on div "9" at bounding box center [367, 410] width 24 height 24
type input "[DATE]"
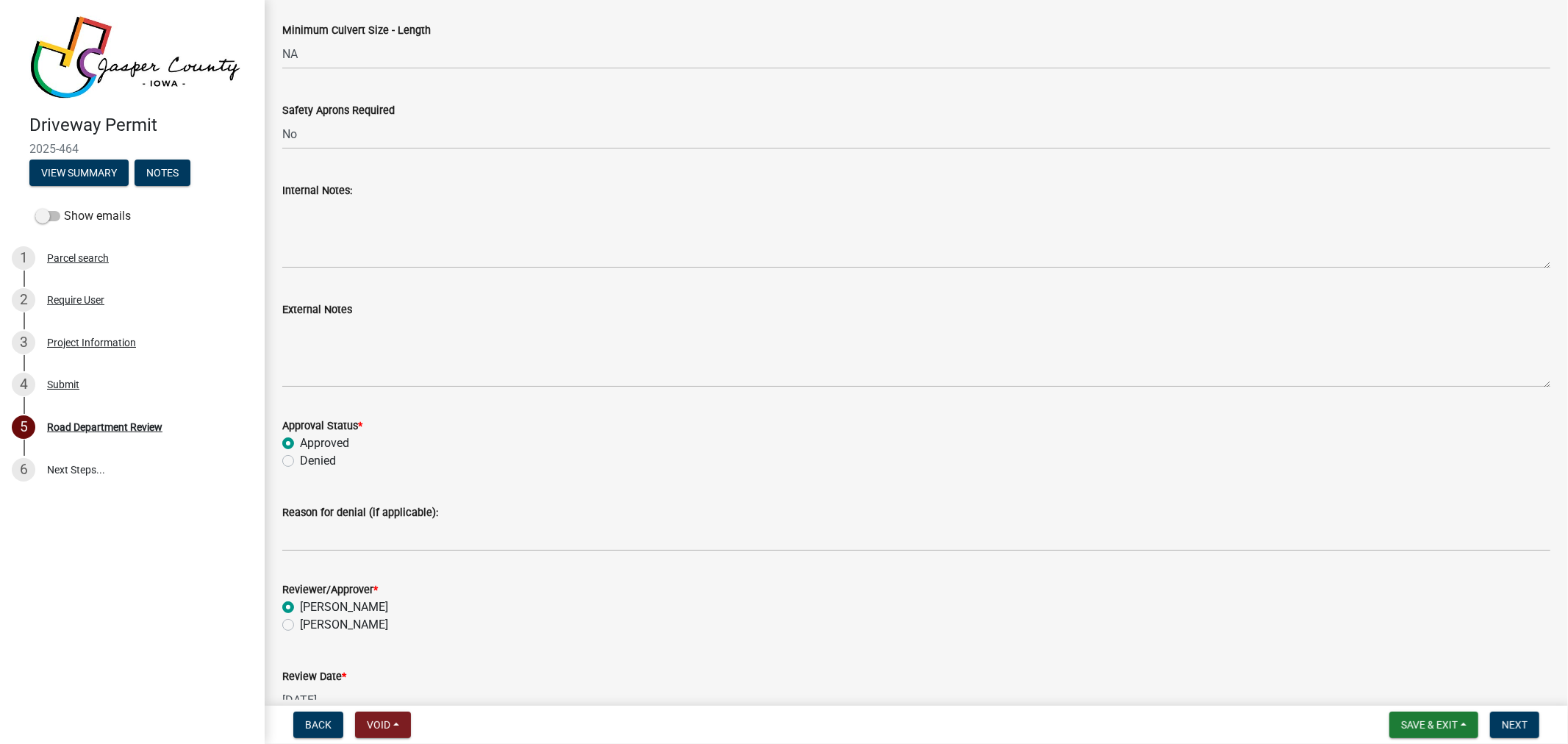
scroll to position [1300, 0]
click at [1504, 715] on button "Next" at bounding box center [1514, 724] width 49 height 27
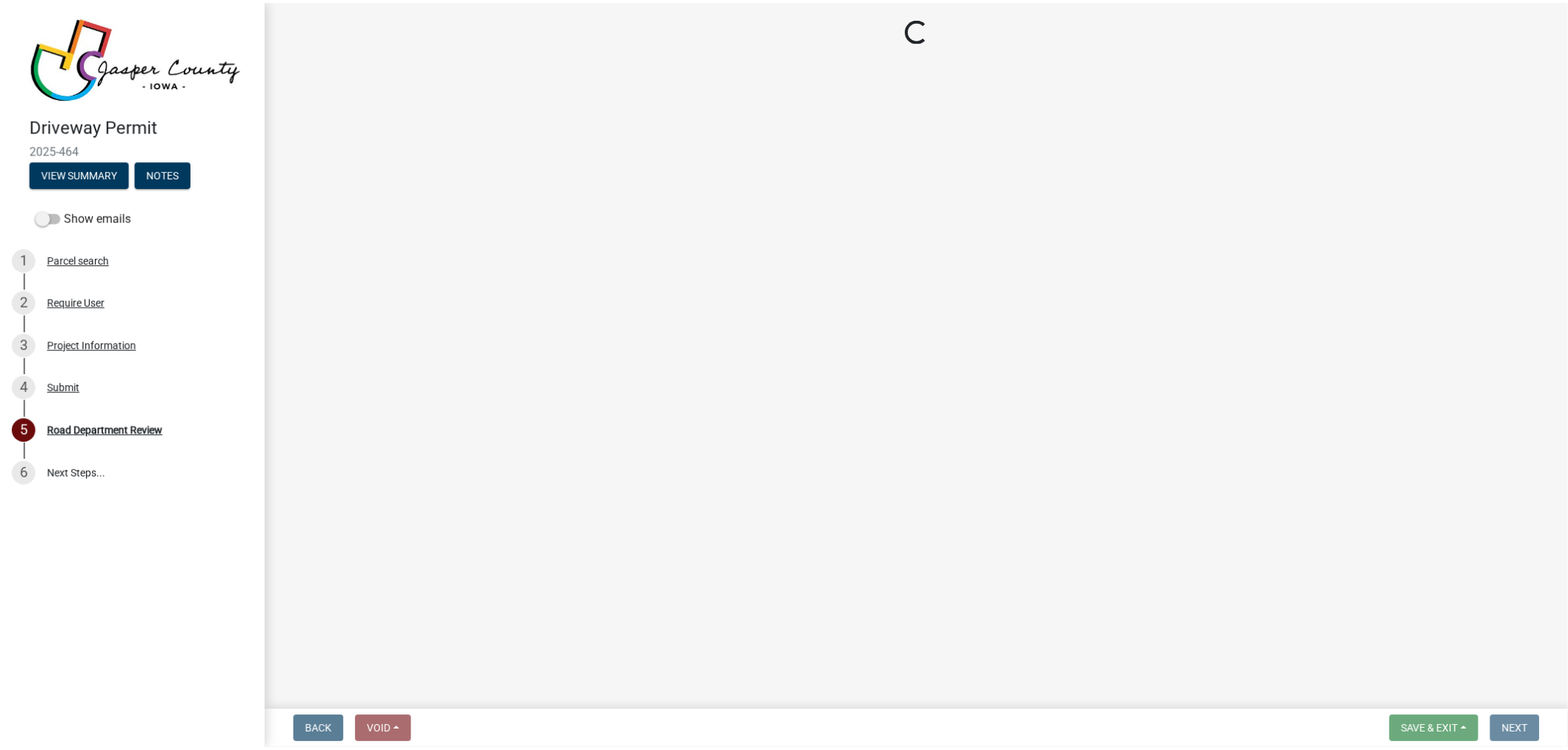
scroll to position [0, 0]
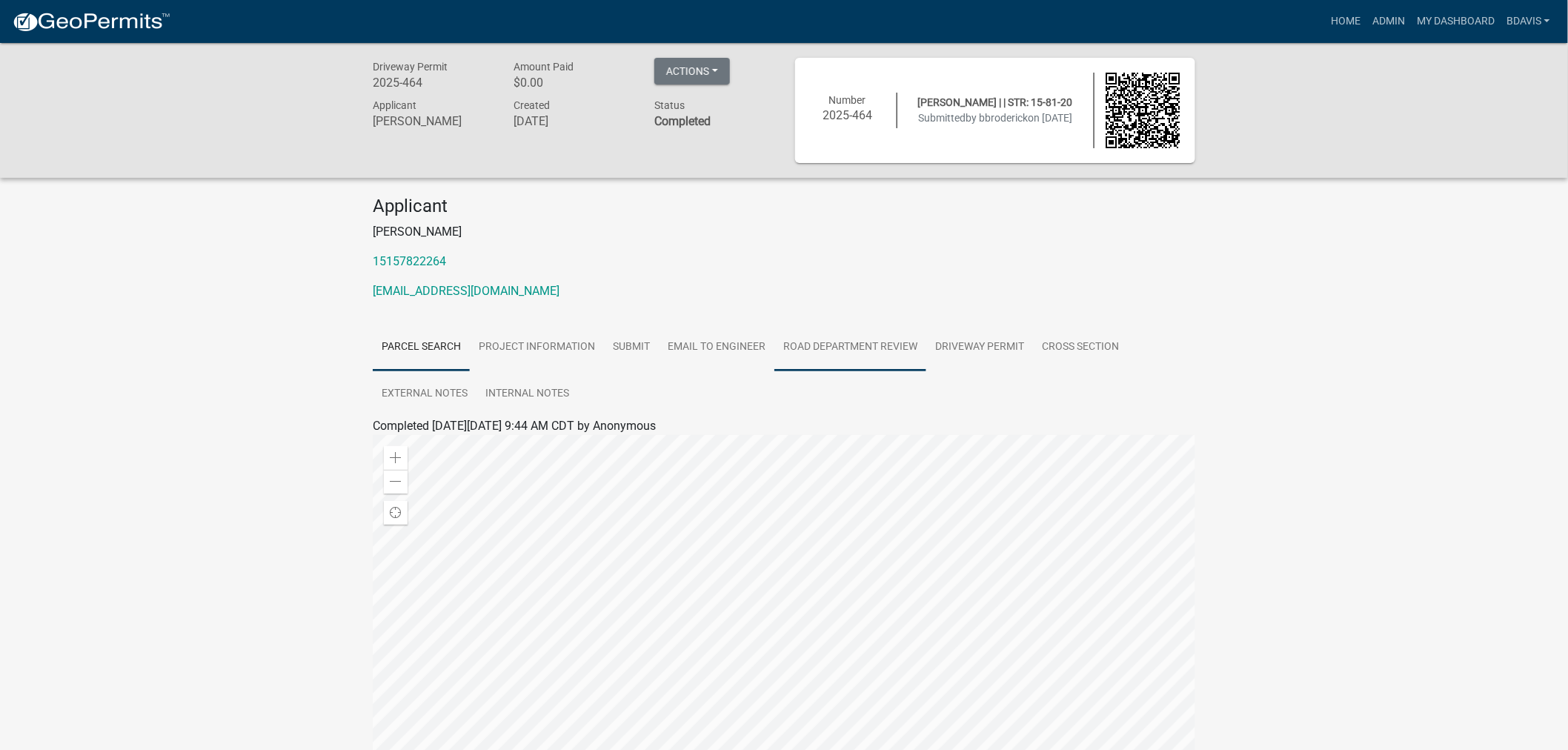
click at [835, 344] on link "Road Department Review" at bounding box center [849, 347] width 151 height 47
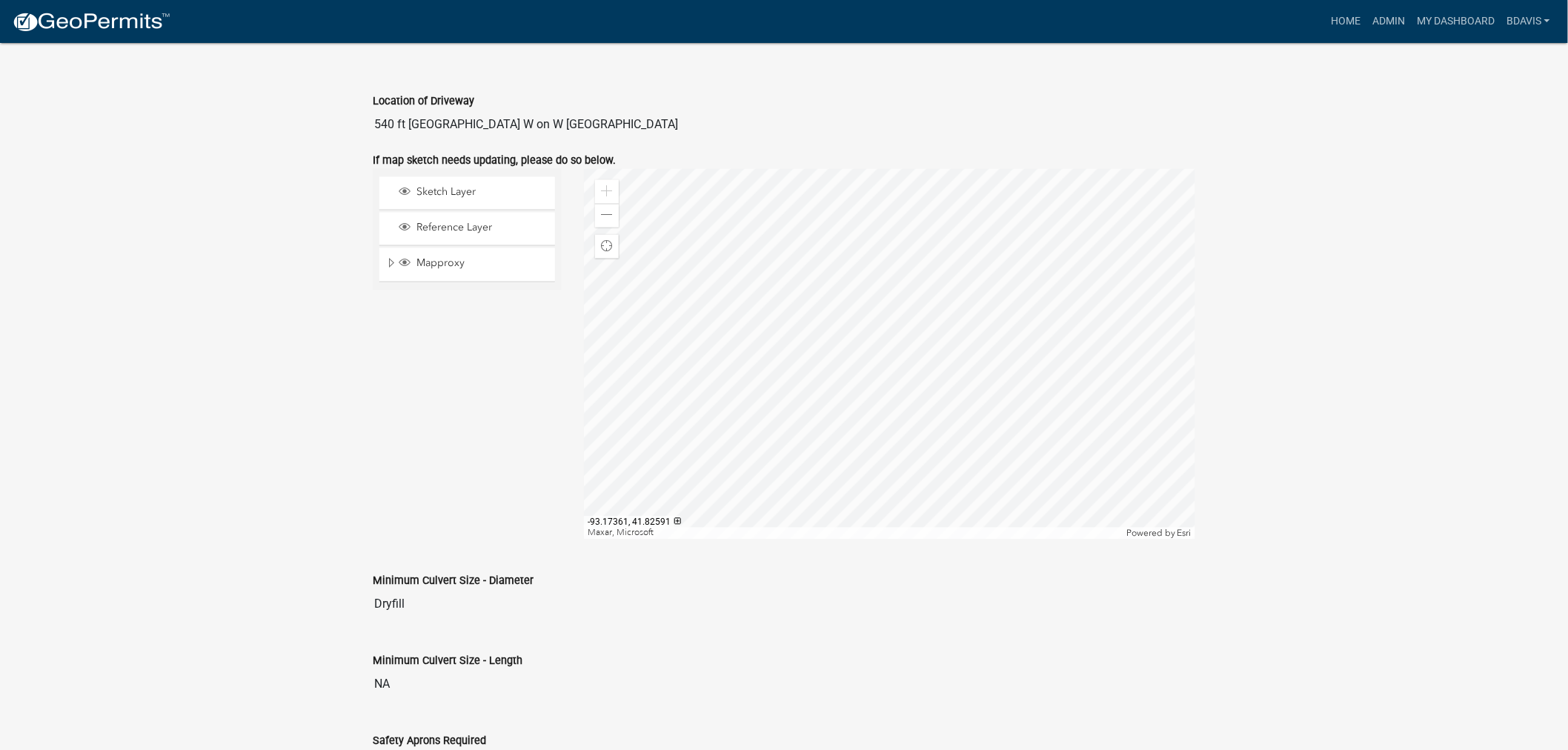
scroll to position [823, 0]
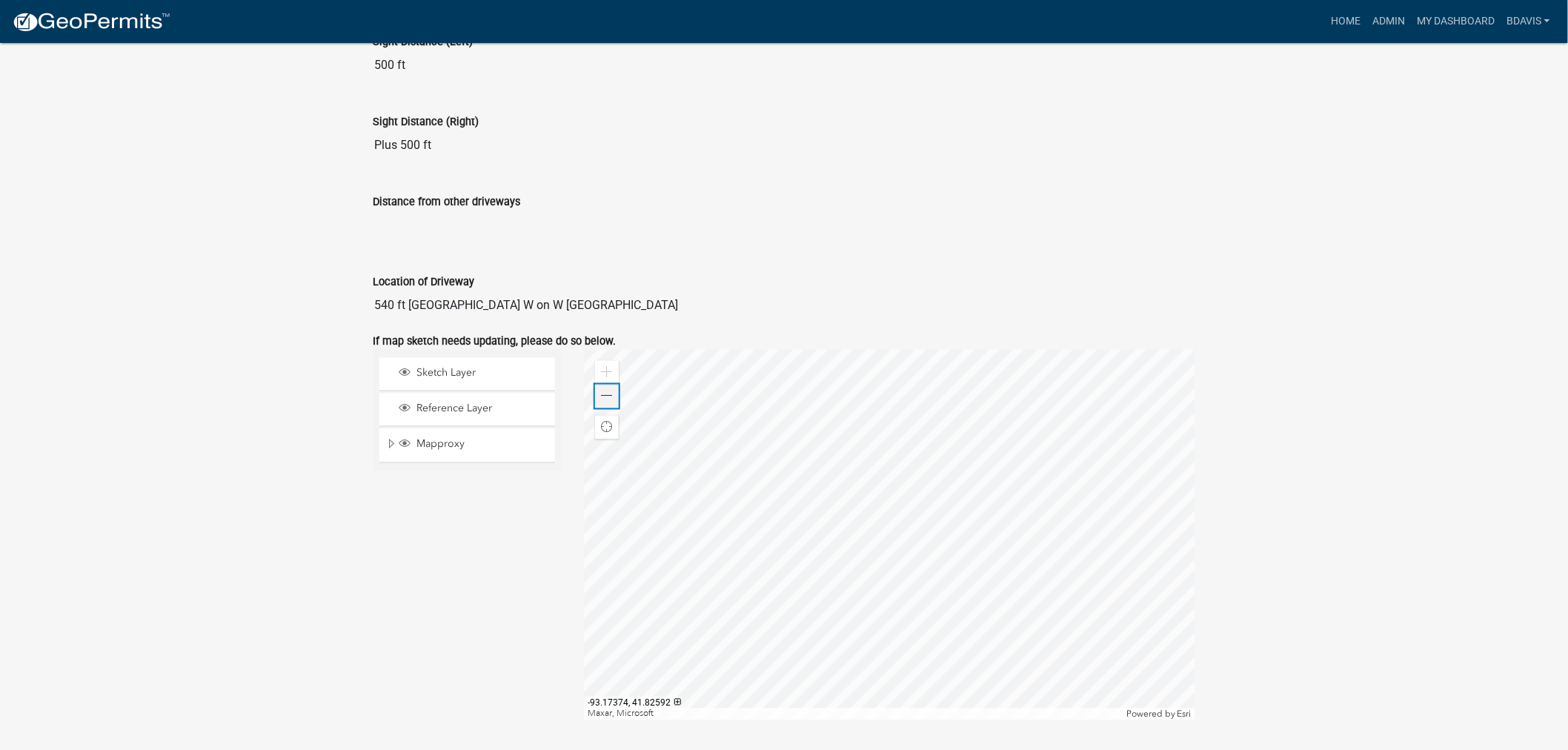
click at [600, 399] on div "Zoom out" at bounding box center [607, 397] width 24 height 24
click at [601, 399] on div "Zoom out" at bounding box center [607, 397] width 24 height 24
click at [601, 399] on span at bounding box center [607, 397] width 12 height 12
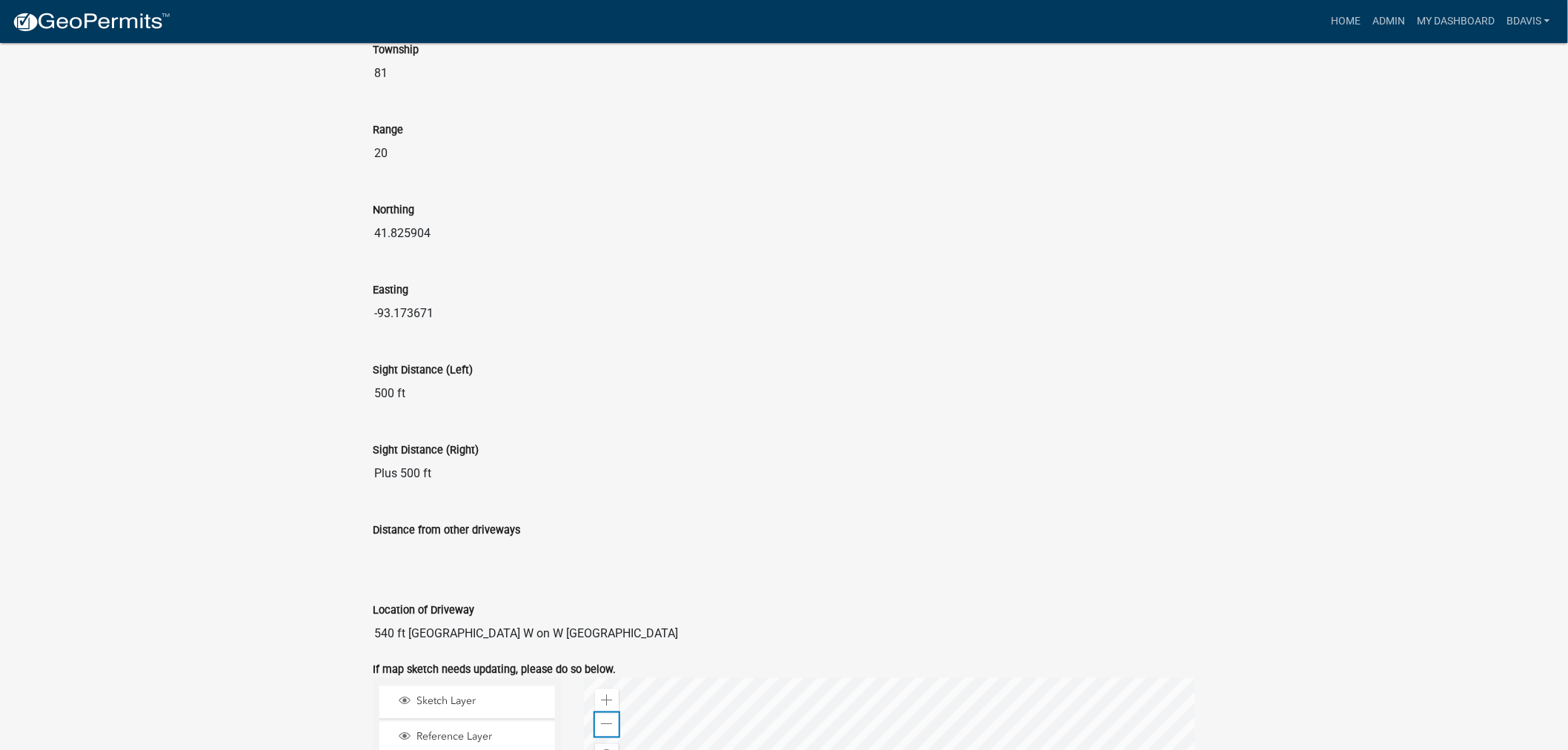
scroll to position [1, 0]
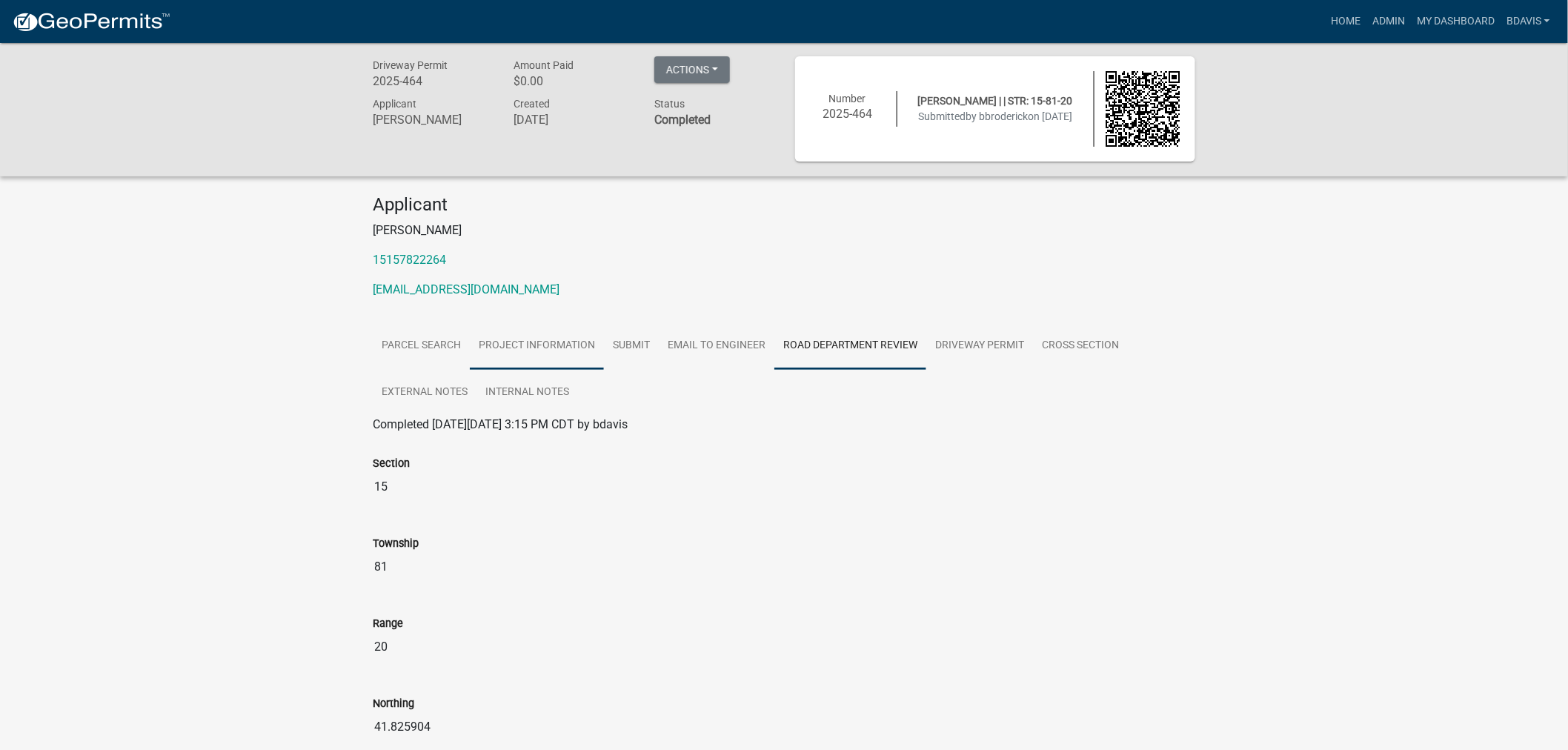
click at [545, 352] on link "Project Information" at bounding box center [537, 346] width 134 height 47
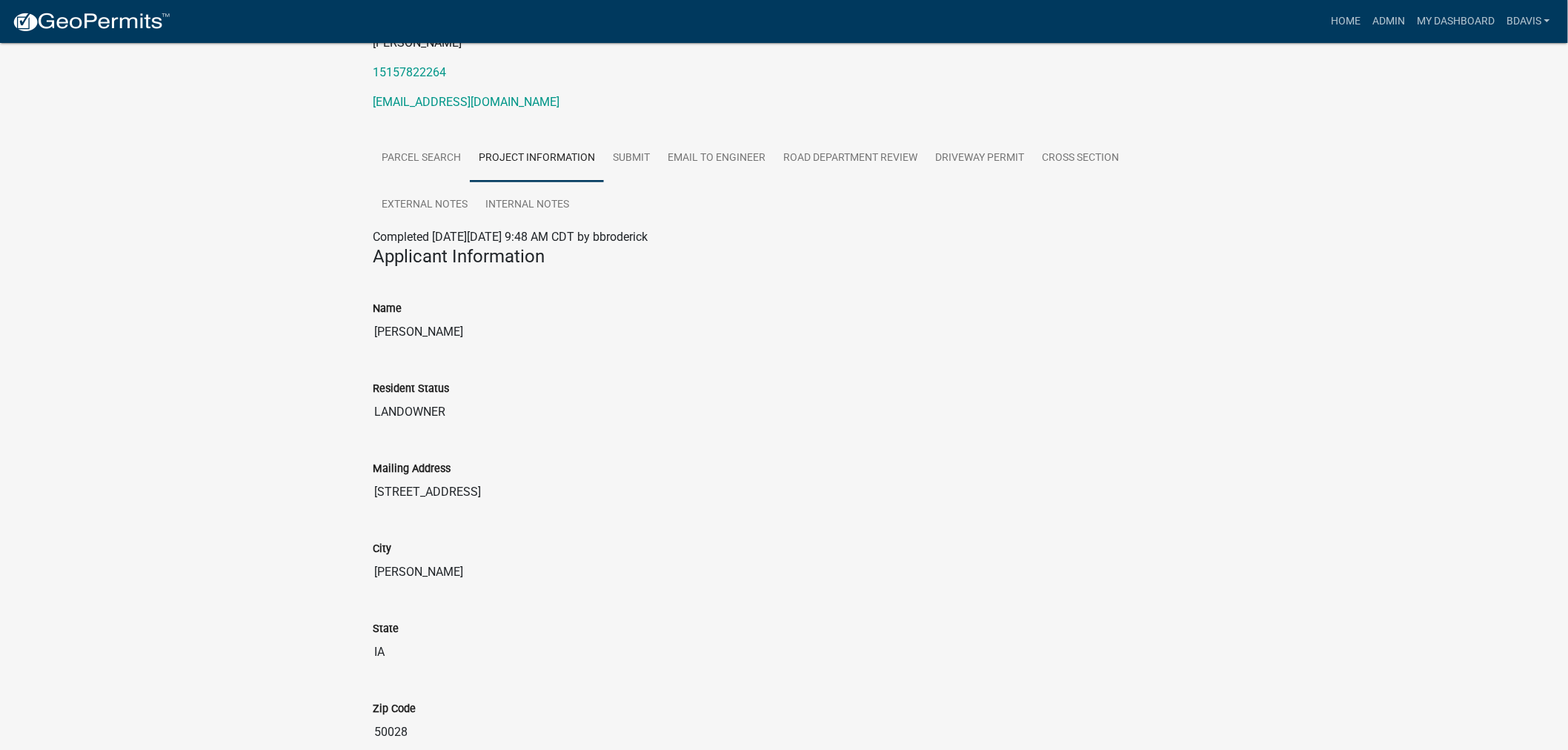
scroll to position [0, 0]
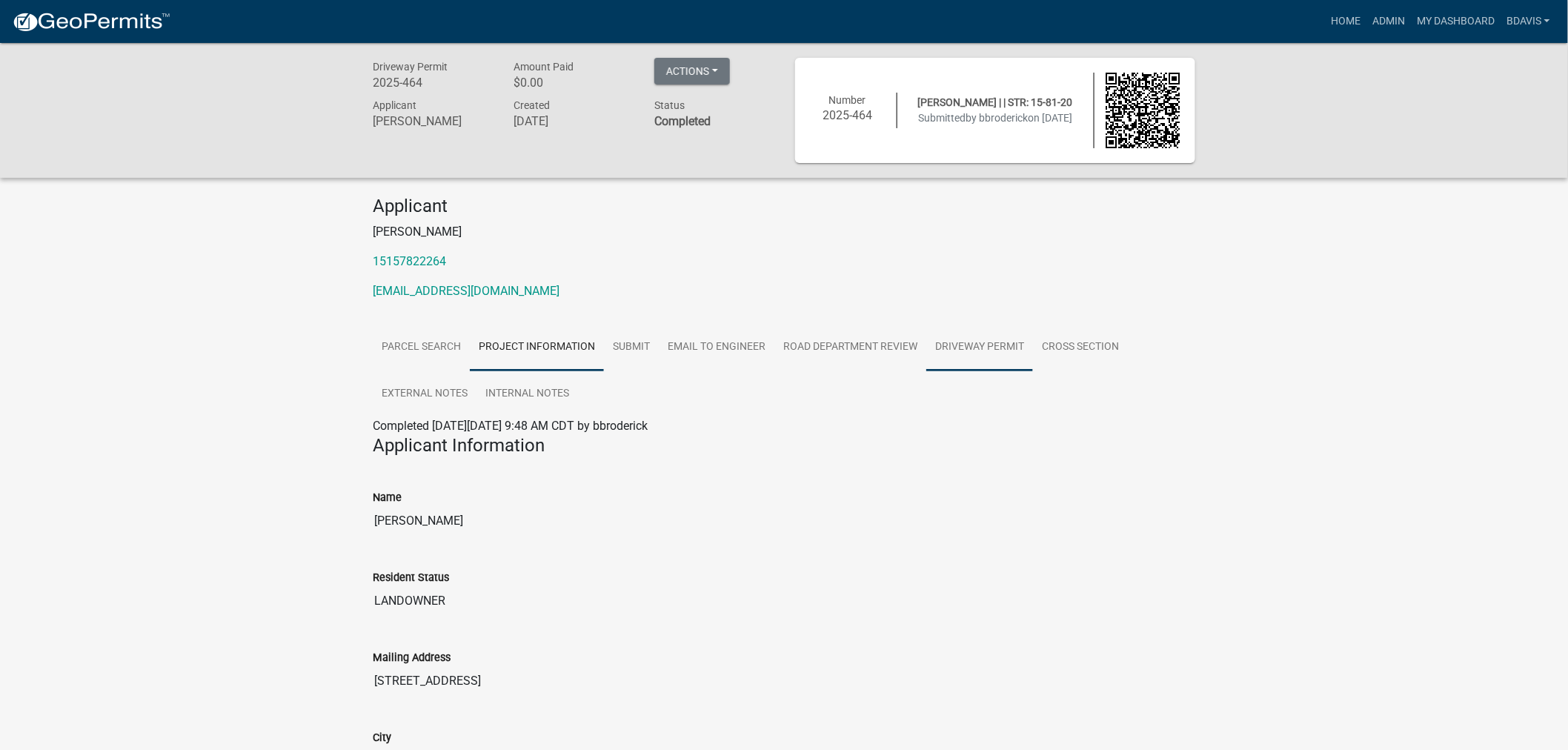
click at [957, 346] on link "Driveway Permit" at bounding box center [980, 347] width 107 height 47
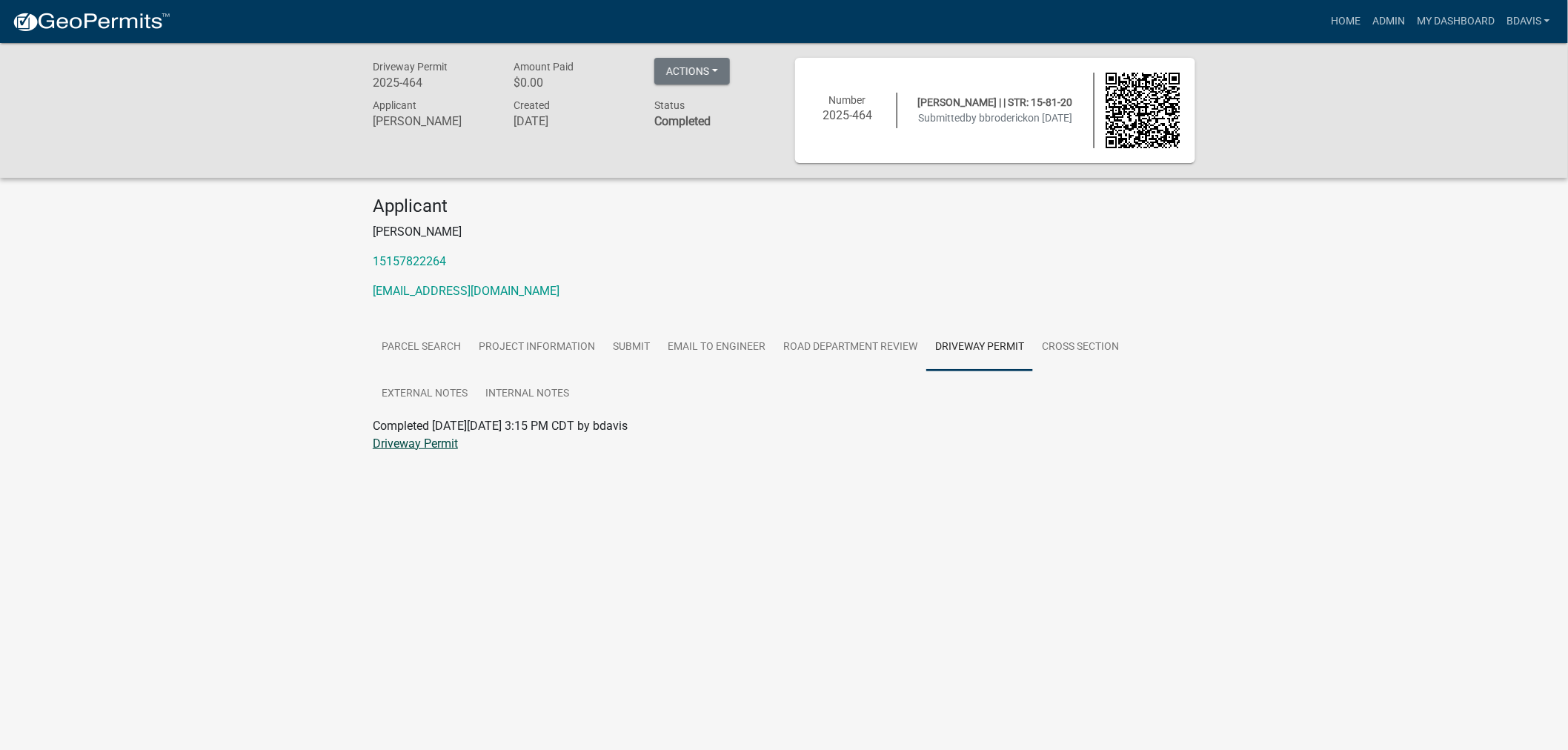
click at [439, 442] on link "Driveway Permit" at bounding box center [416, 443] width 85 height 14
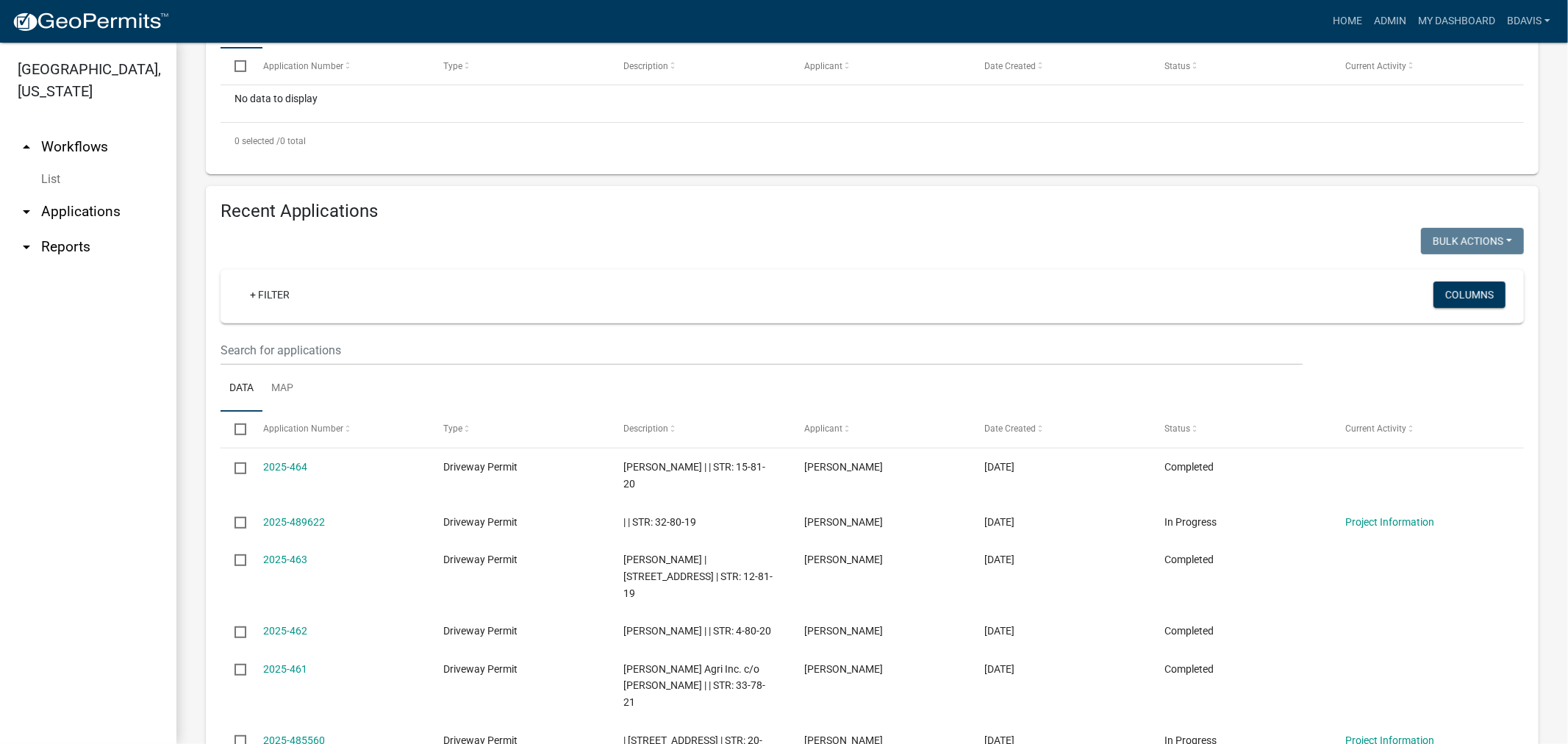
scroll to position [653, 0]
